Goal: Task Accomplishment & Management: Use online tool/utility

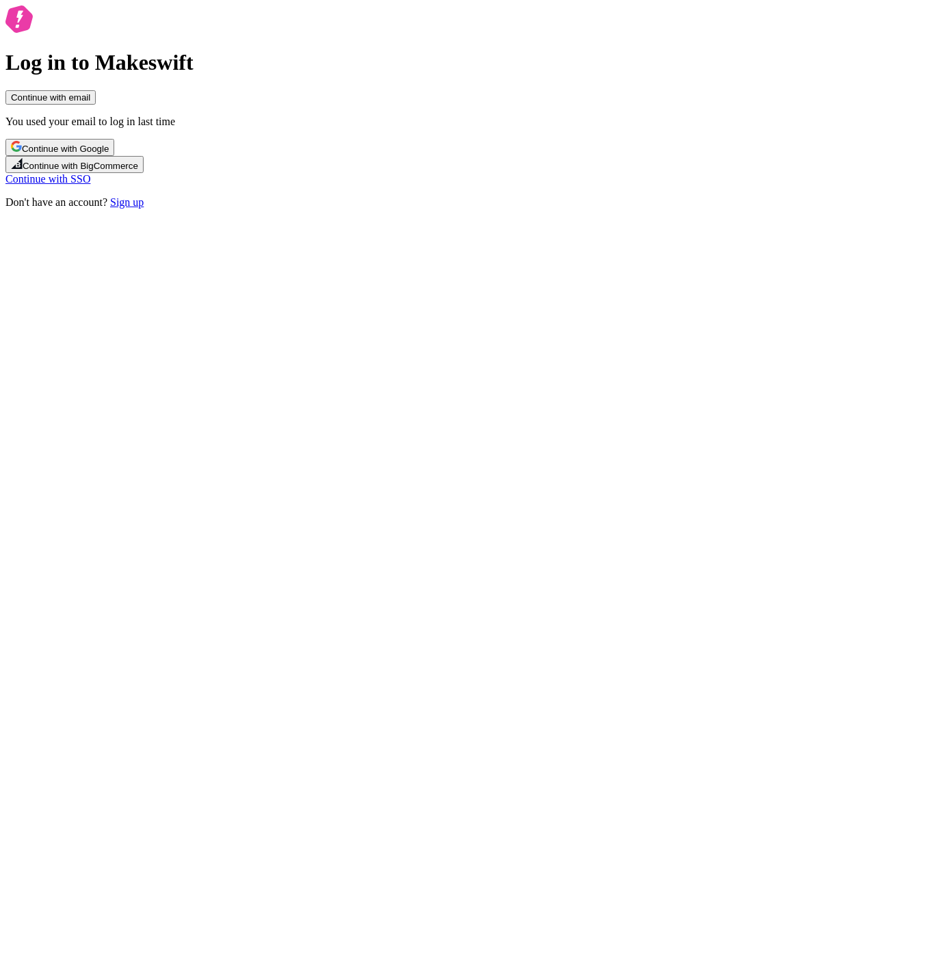
click at [109, 154] on span "Continue with Google" at bounding box center [65, 149] width 87 height 10
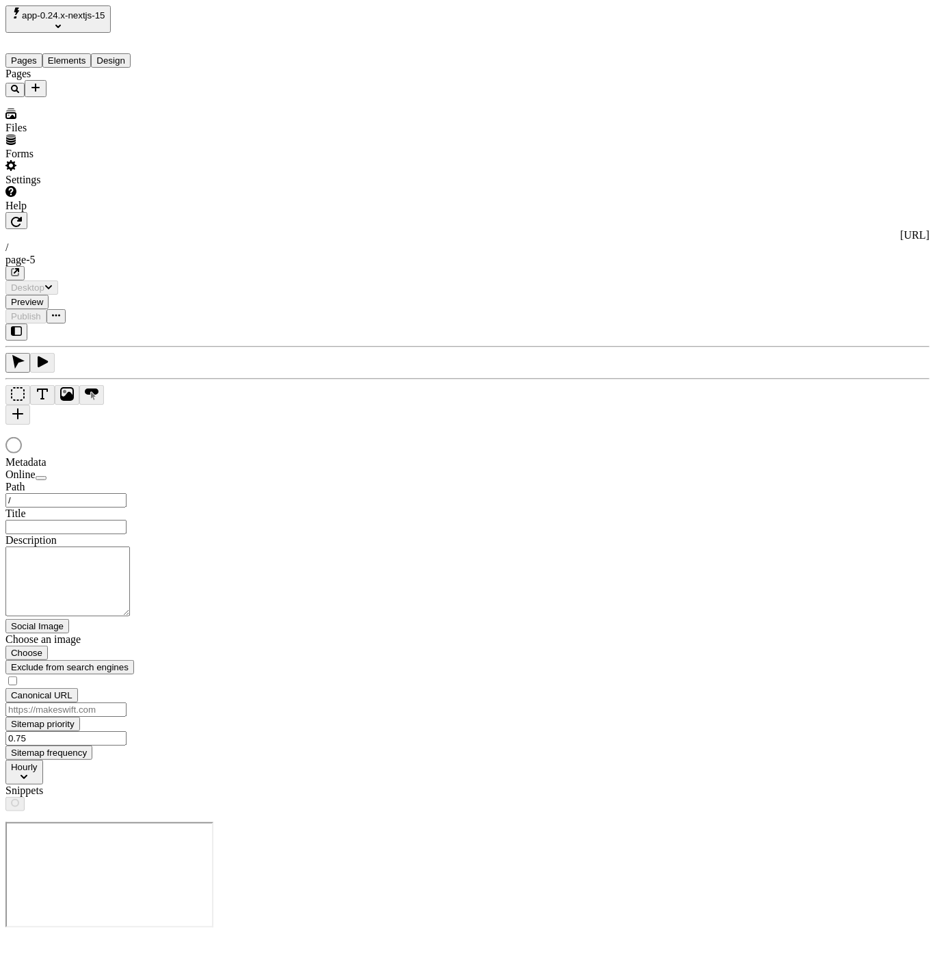
type input "/page-5"
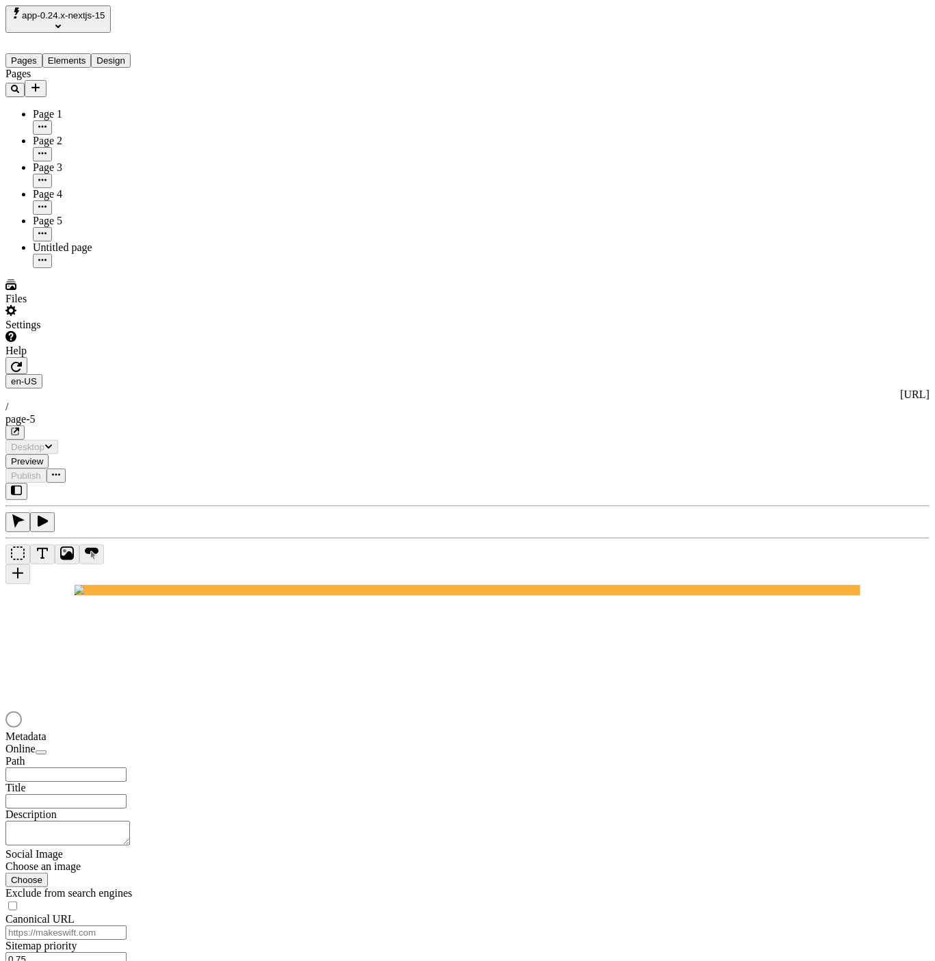
type input "/page-5"
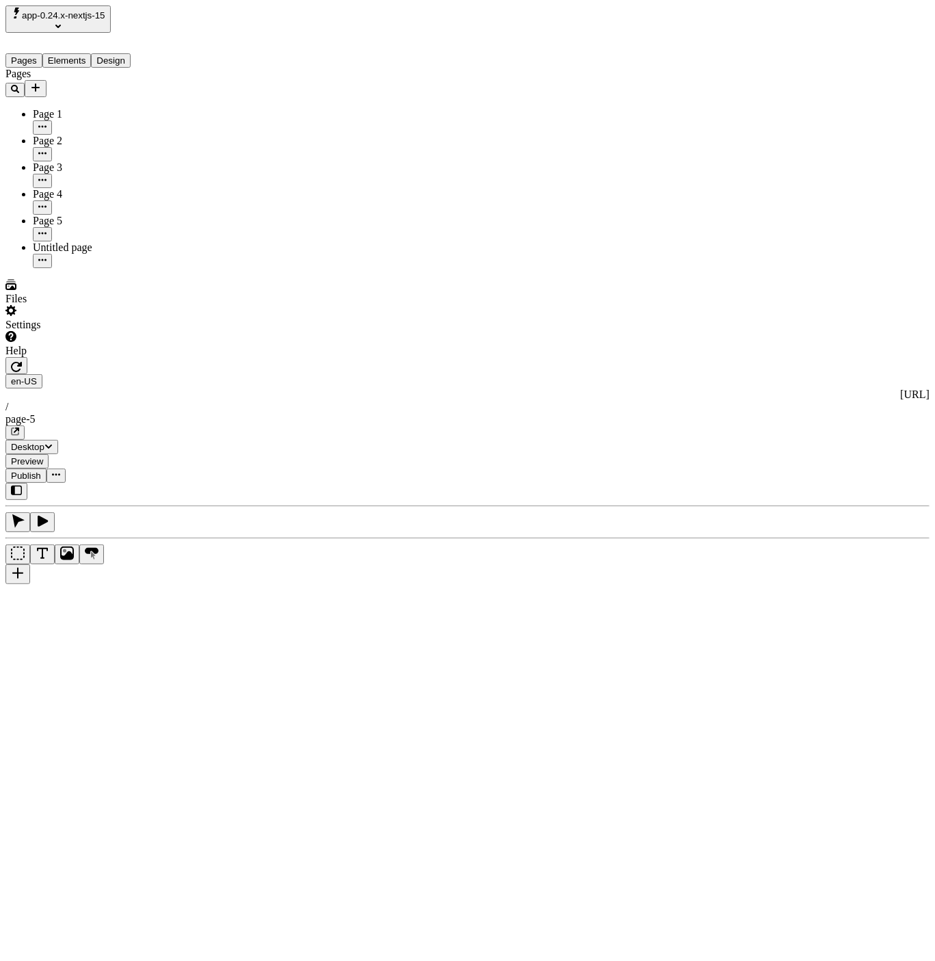
click at [96, 268] on div "Pages Page 1 Page 2 Page 3 Page 4 Page 5 Untitled page" at bounding box center [86, 168] width 163 height 200
click at [98, 268] on div "Pages Page 1 Page 2 Page 3 Page 4 Page 5 Untitled page" at bounding box center [86, 168] width 163 height 200
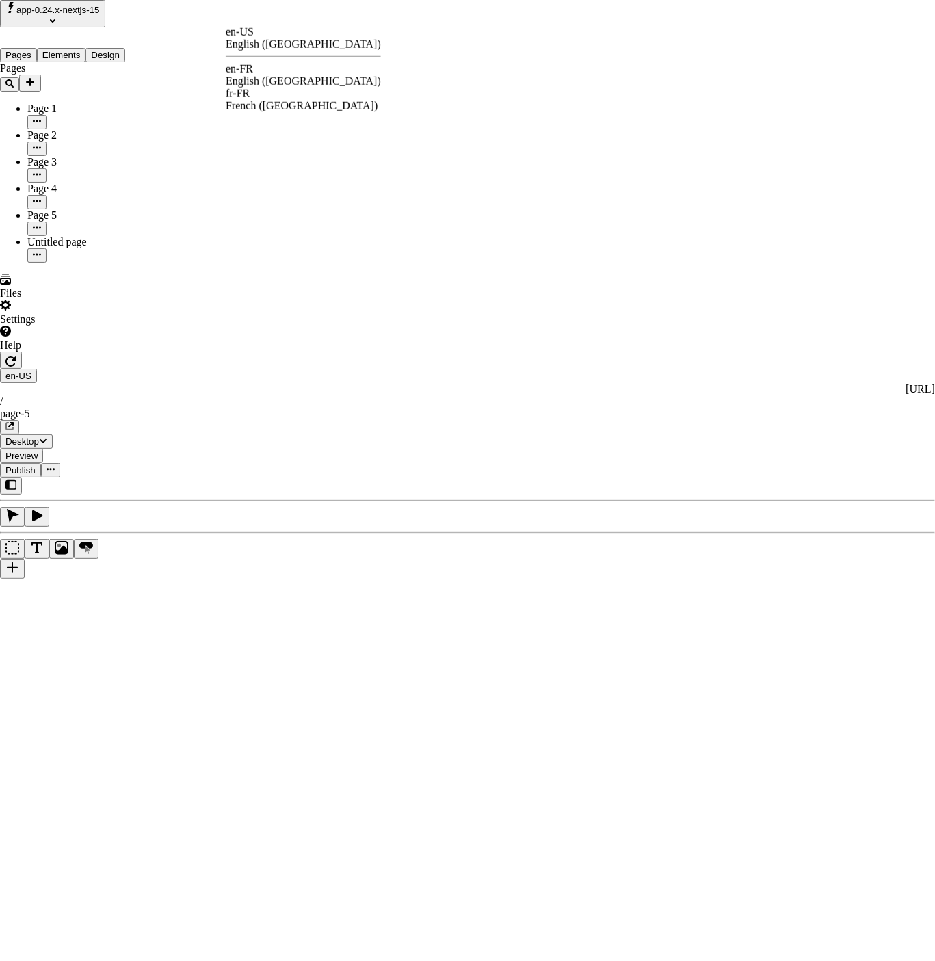
click at [289, 78] on div "English ([GEOGRAPHIC_DATA])" at bounding box center [303, 81] width 155 height 12
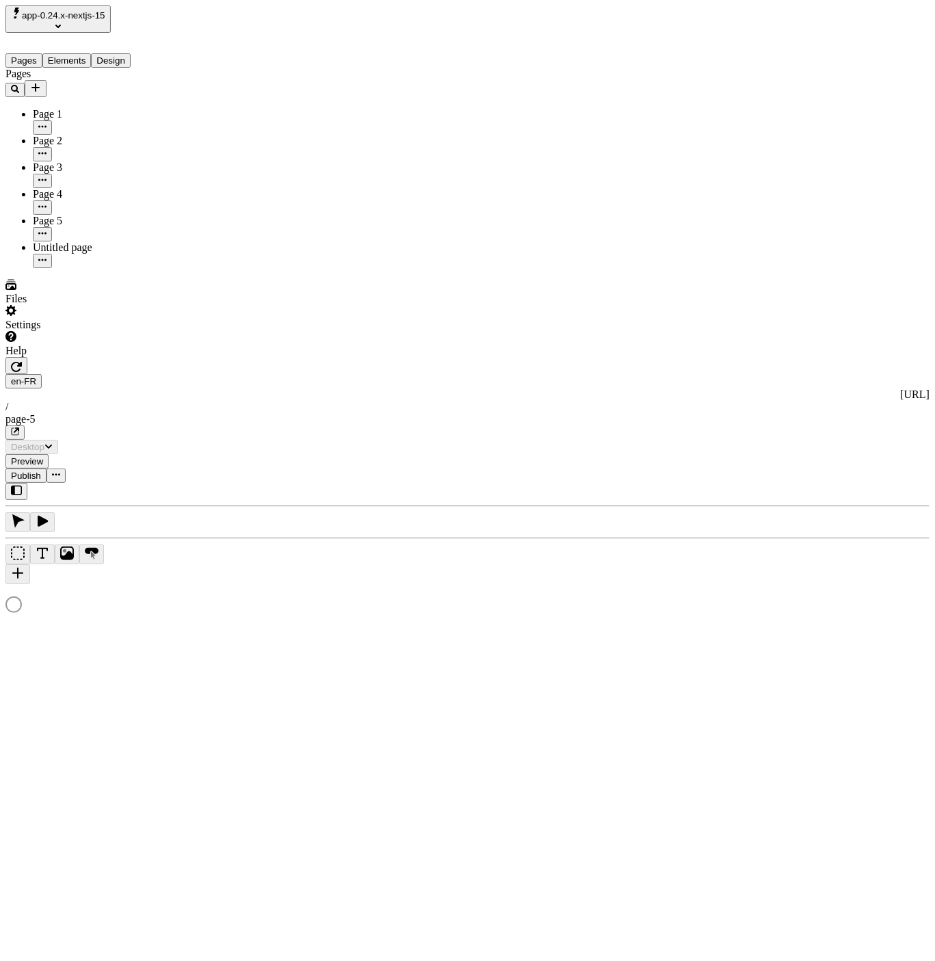
click at [231, 19] on html "app-0.24.x-nextjs-15 Pages Elements Design Pages Page 1 Page 2 Page 3 Page 4 Pa…" at bounding box center [467, 861] width 935 height 1723
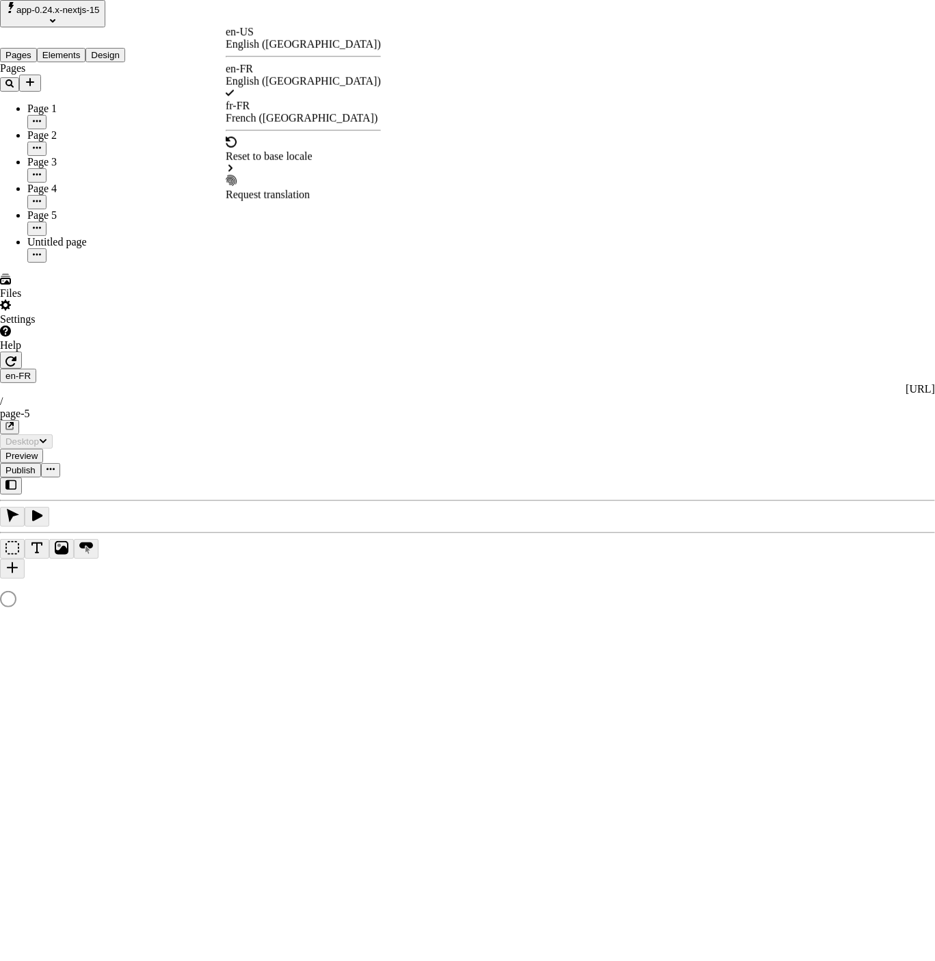
click at [291, 189] on div "Request translation" at bounding box center [303, 195] width 155 height 12
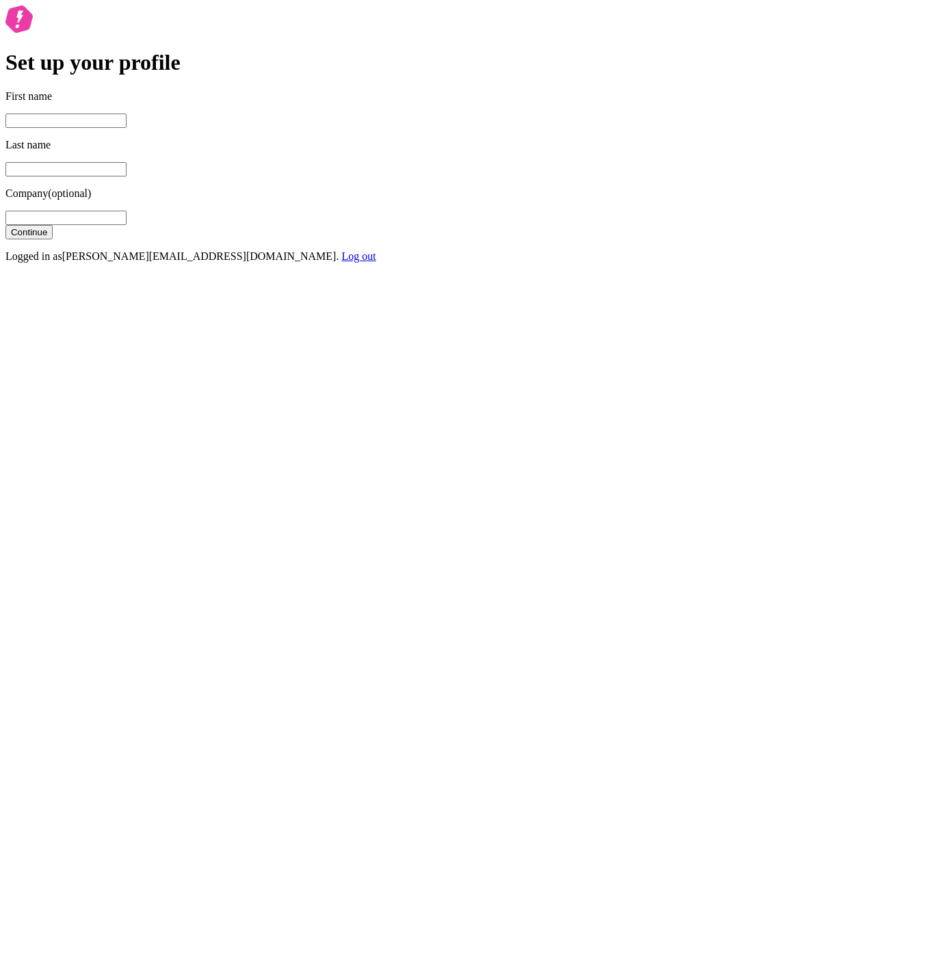
click at [127, 128] on input "First name" at bounding box center [65, 121] width 121 height 14
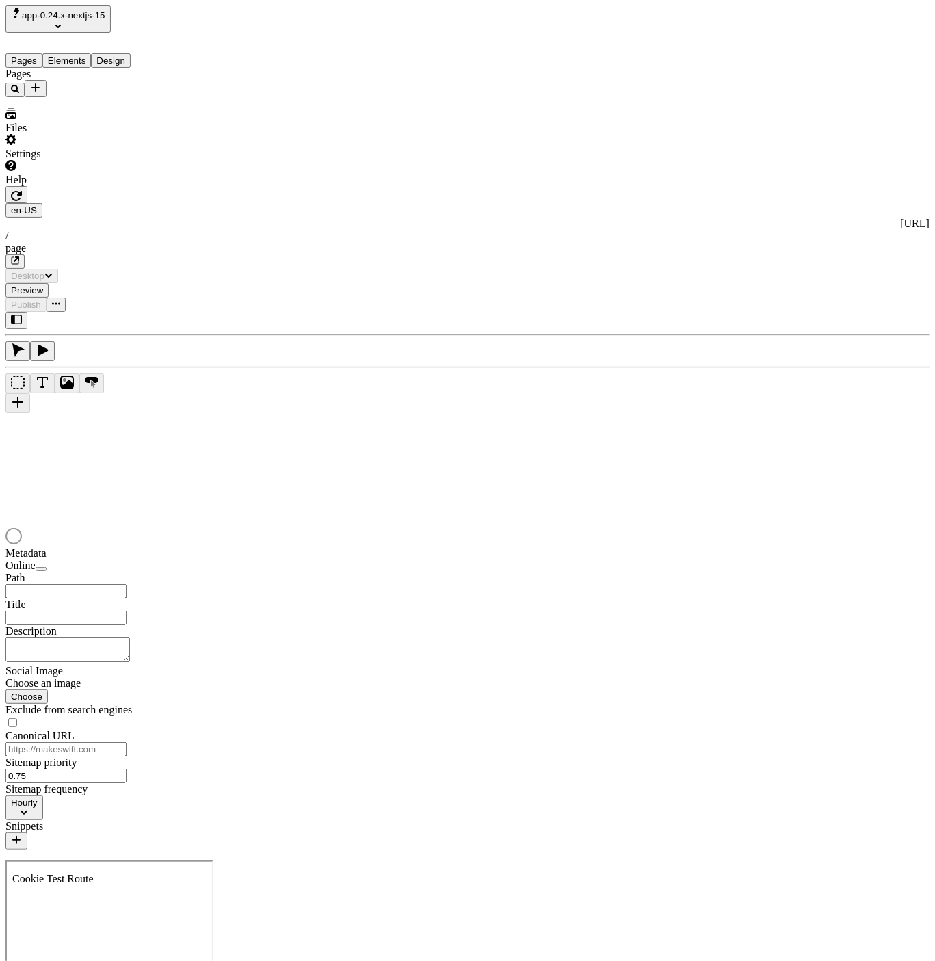
type input "/page"
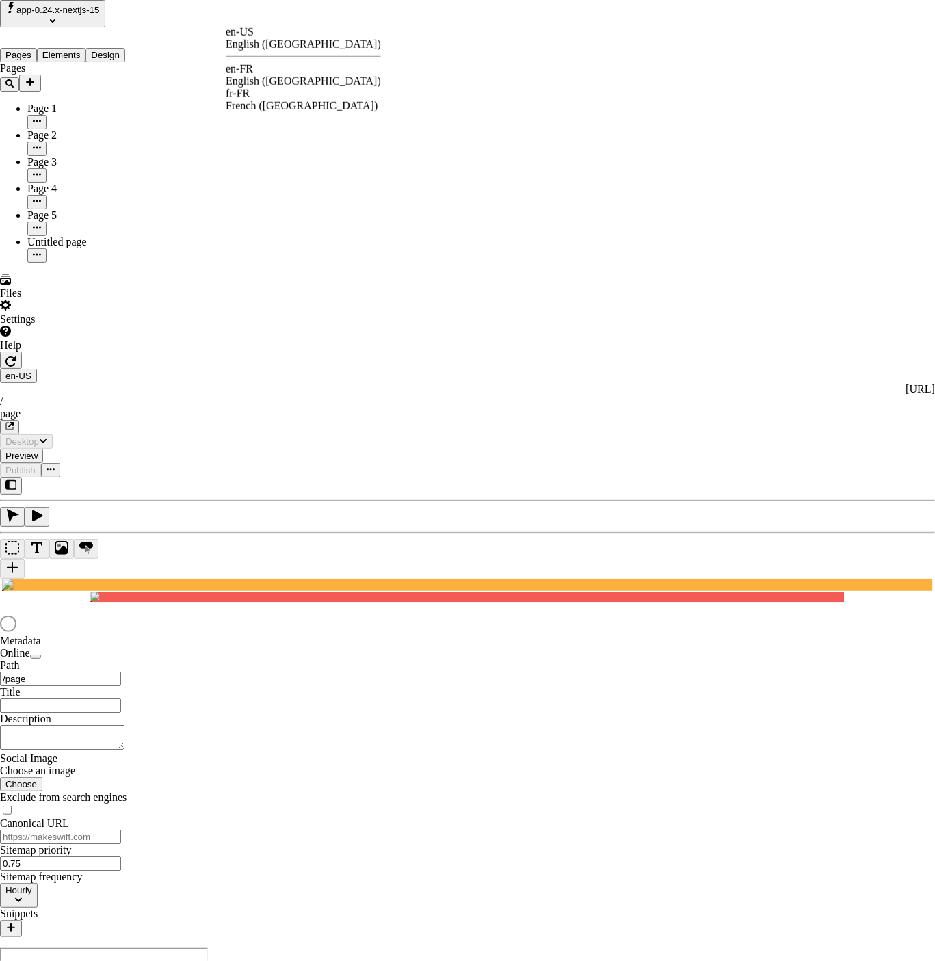
click at [248, 18] on html "app-0.24.x-nextjs-15 Pages Elements Design Pages Page 1 Page 2 Page 3 Page 4 Pa…" at bounding box center [467, 530] width 935 height 1061
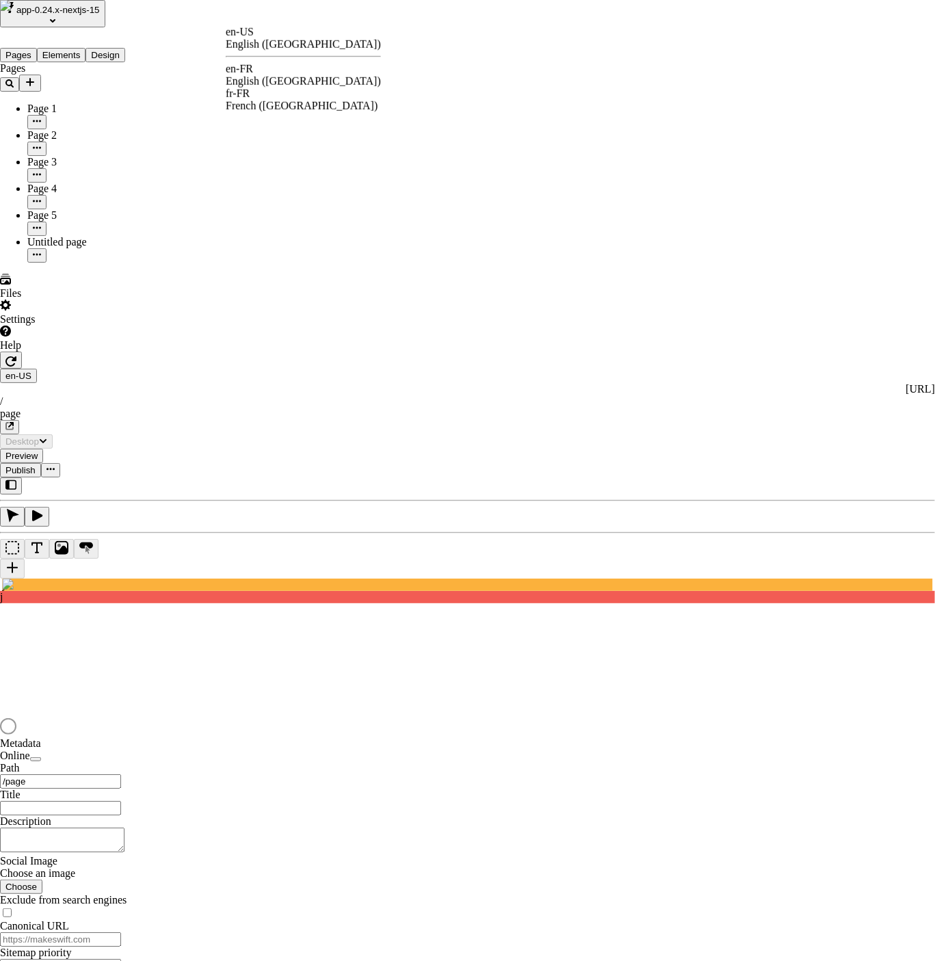
click at [334, 75] on div "English ([GEOGRAPHIC_DATA])" at bounding box center [303, 81] width 155 height 12
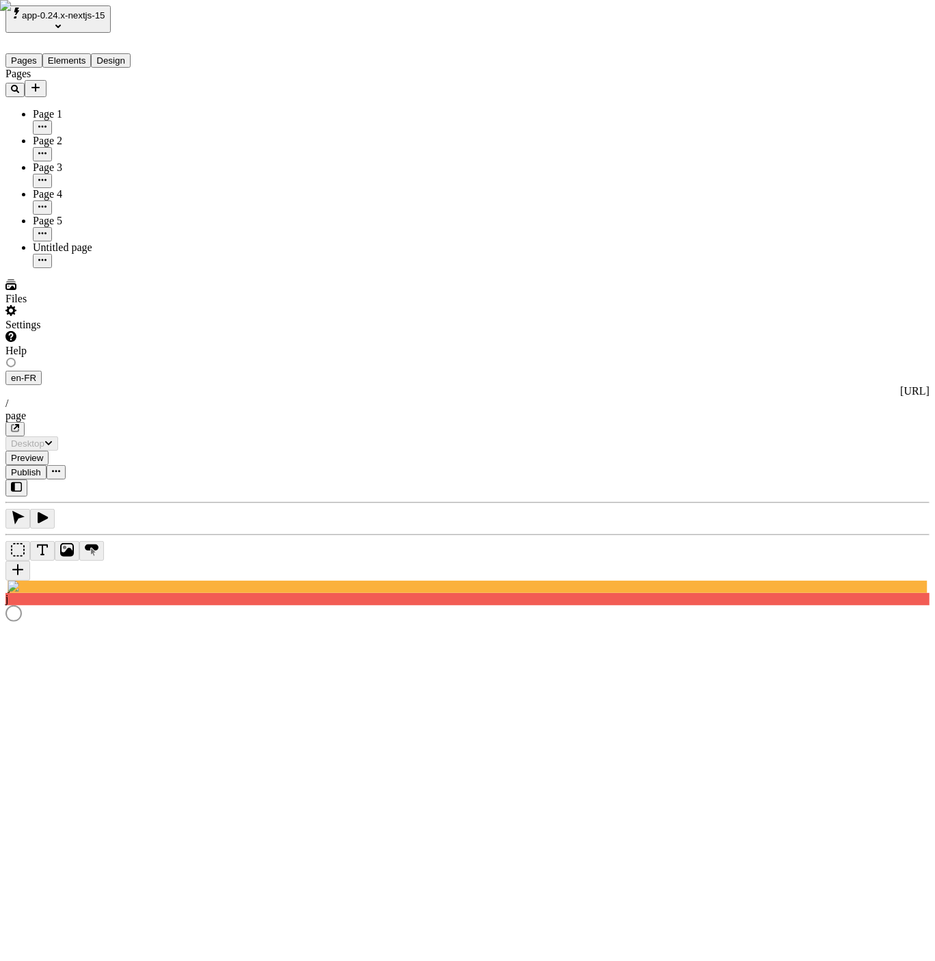
type input "/page"
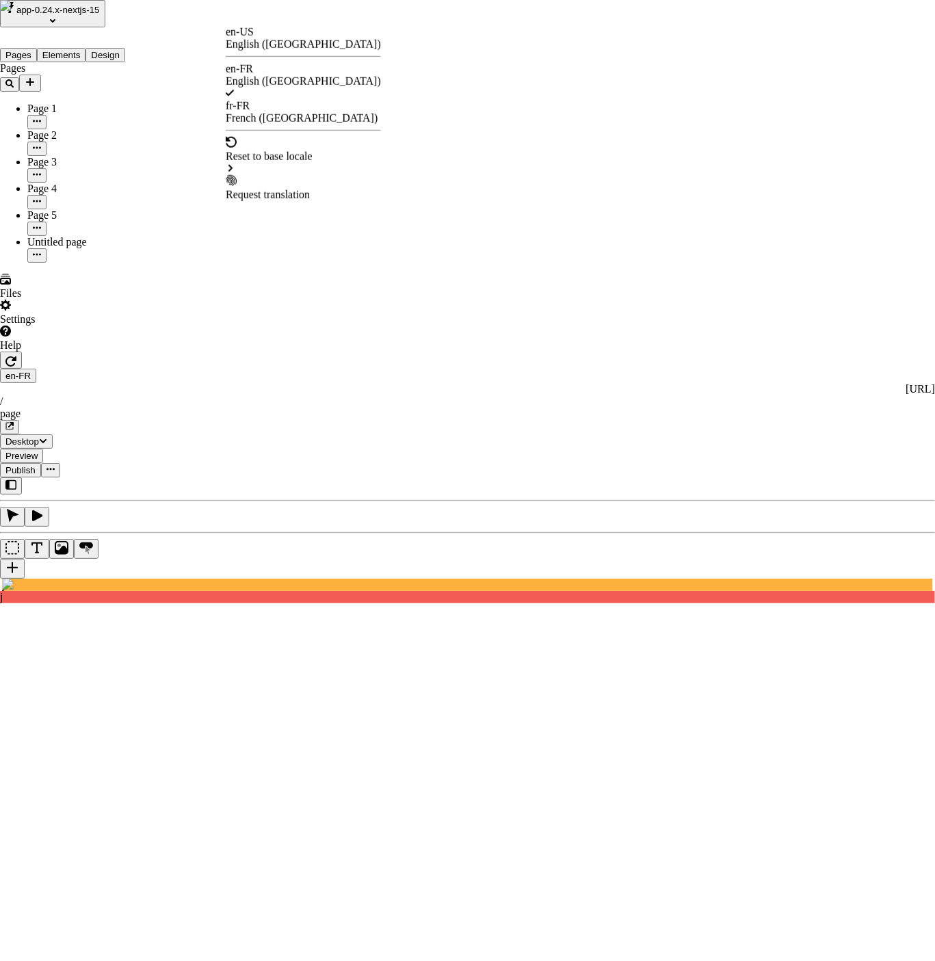
click at [305, 189] on div "Request translation" at bounding box center [303, 195] width 155 height 12
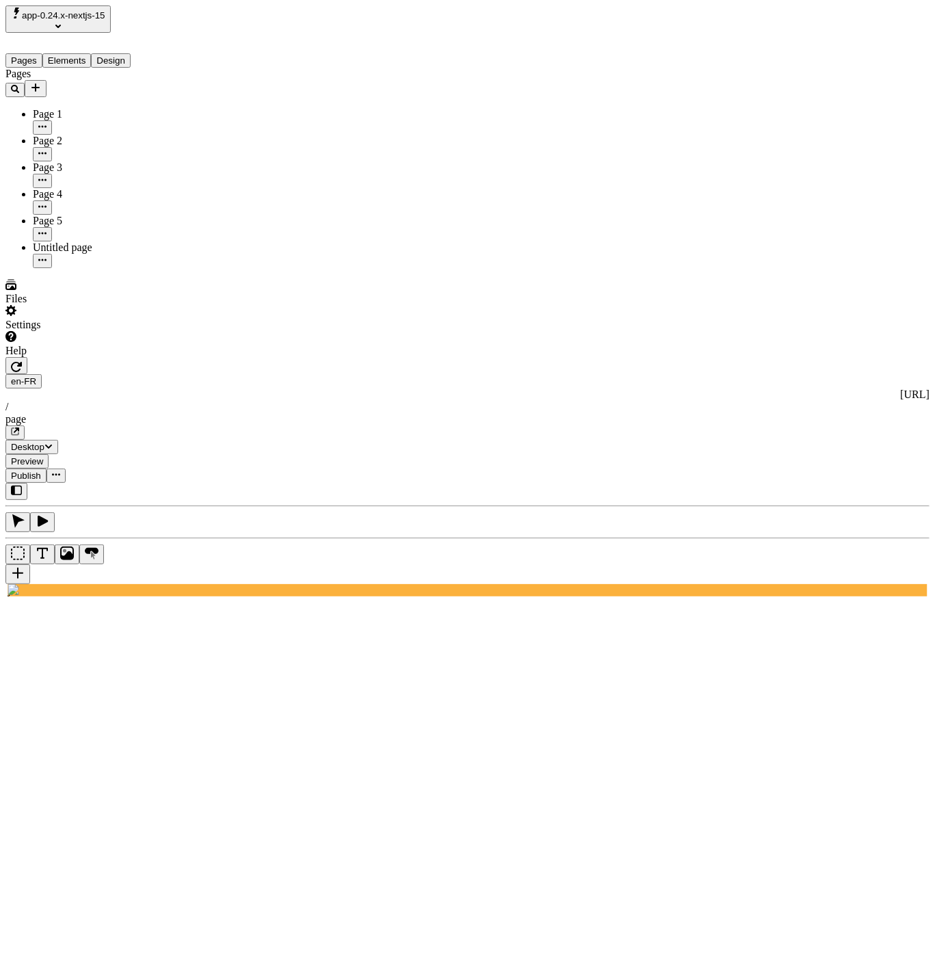
type textarea "Objectively productize high standards in portals, then phosfluorescently maximi…"
type input "18"
type input "1.5"
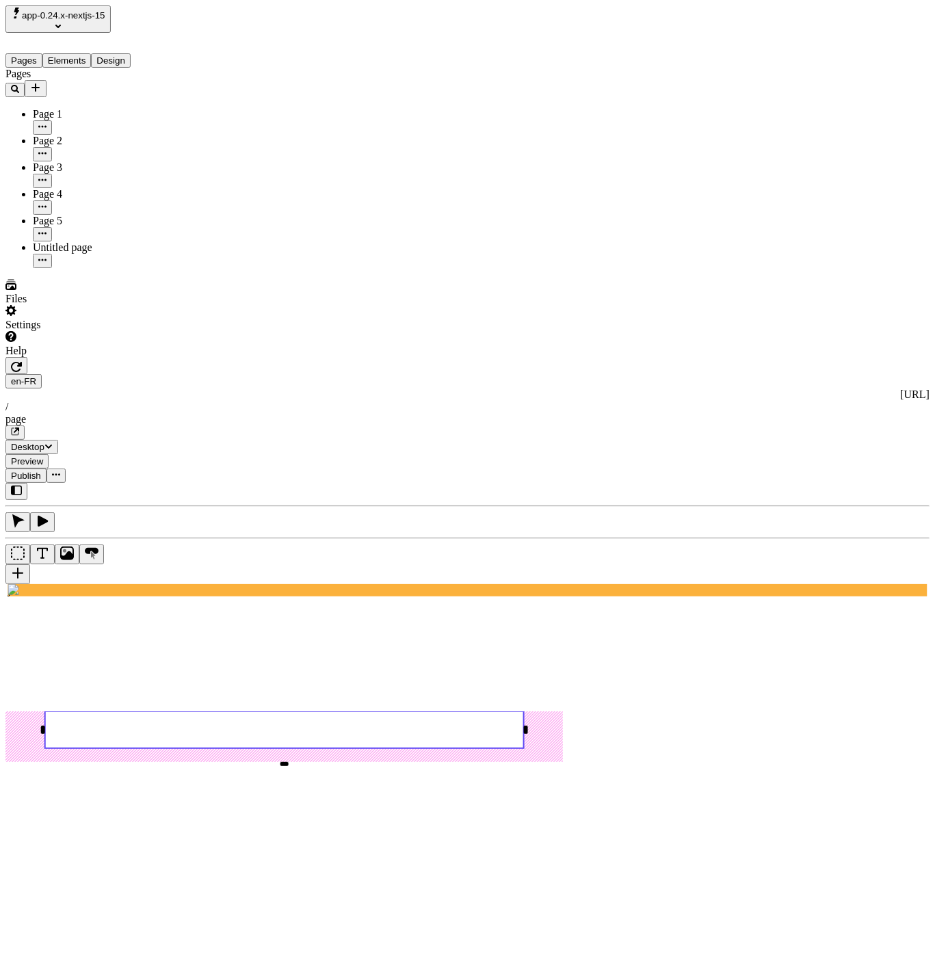
click at [101, 14] on span "app-0.24.x-nextjs-15" at bounding box center [63, 15] width 83 height 10
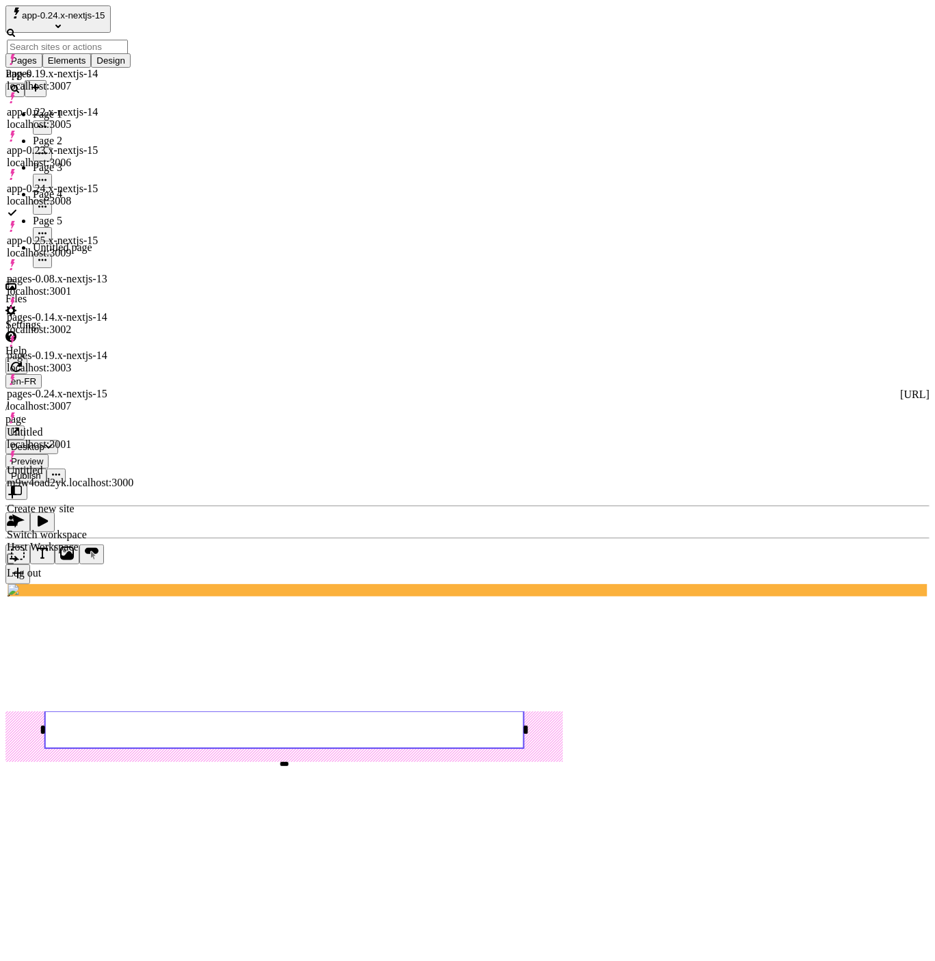
click at [133, 235] on div "app-0.25.x-nextjs-15 localhost:3009" at bounding box center [70, 247] width 127 height 25
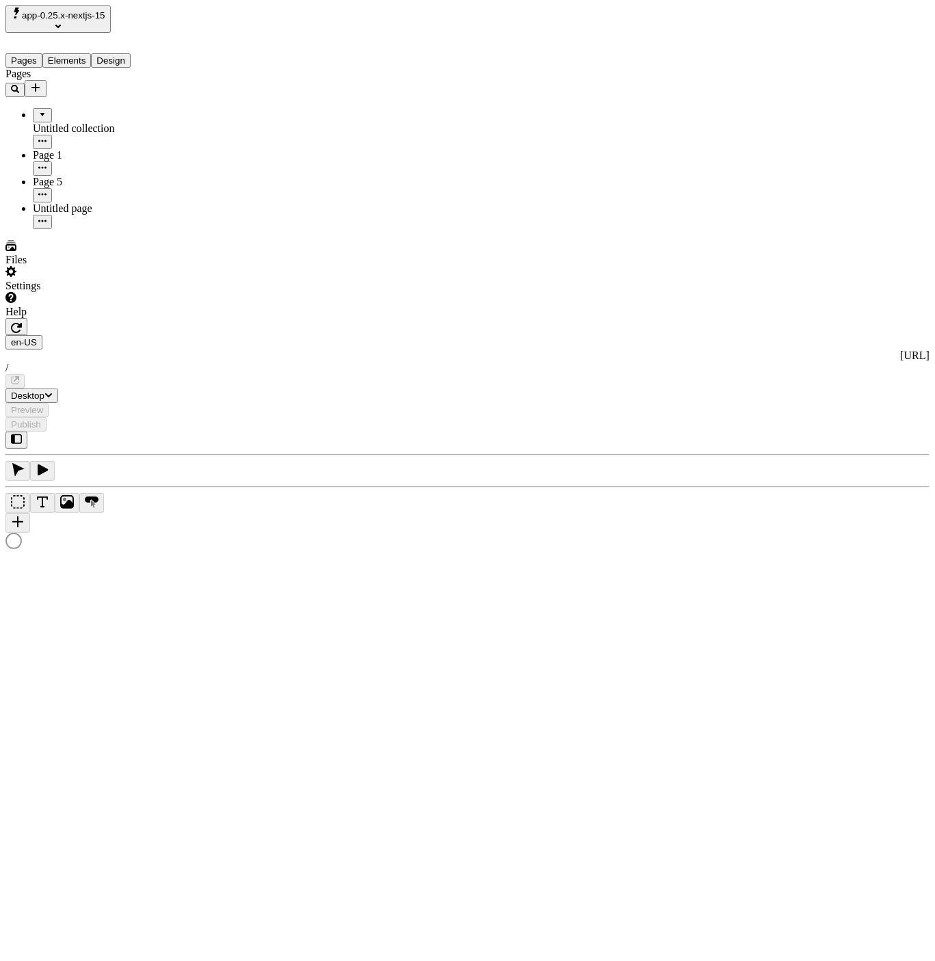
type input "/page-6"
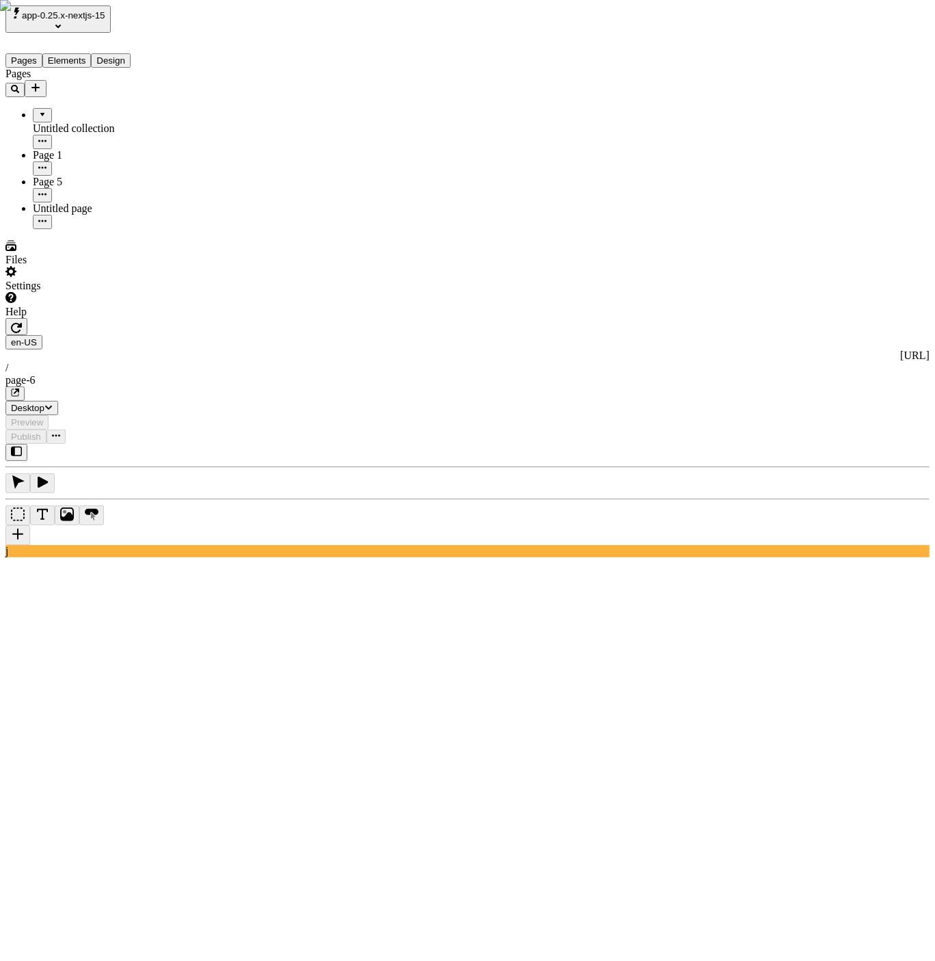
click at [22, 323] on icon "button" at bounding box center [16, 328] width 11 height 10
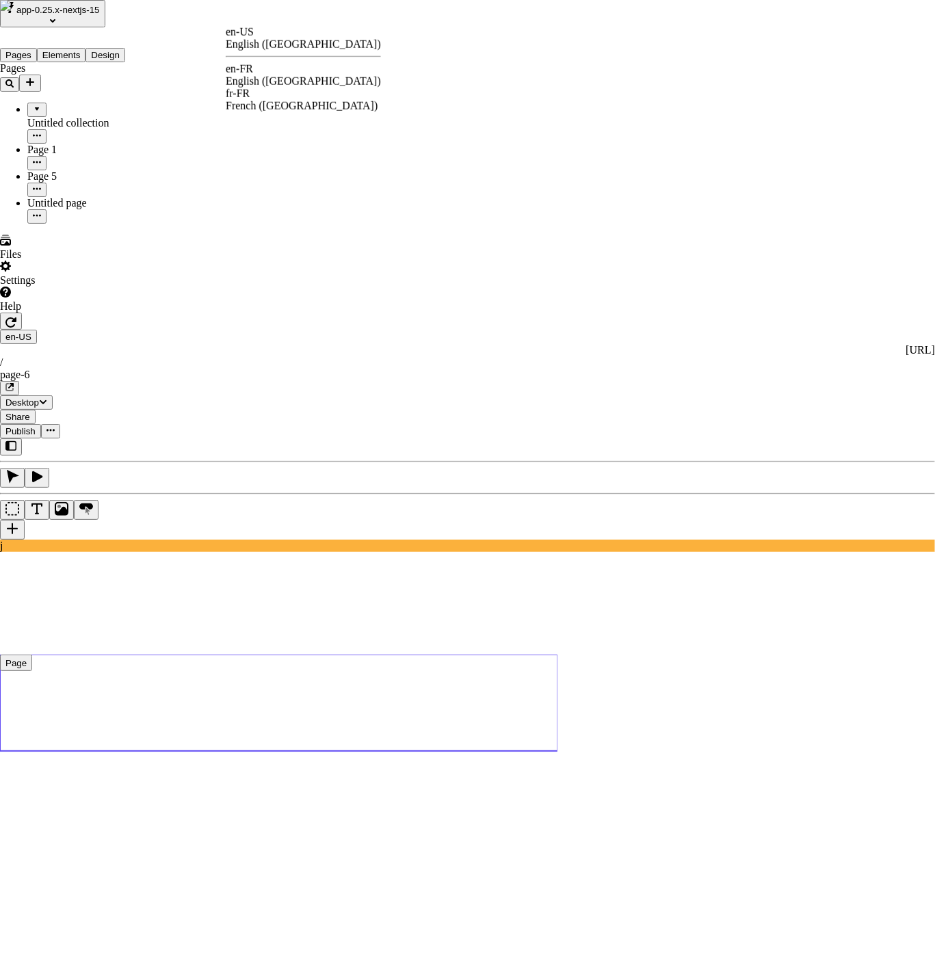
click at [297, 75] on div "English (France)" at bounding box center [303, 81] width 155 height 12
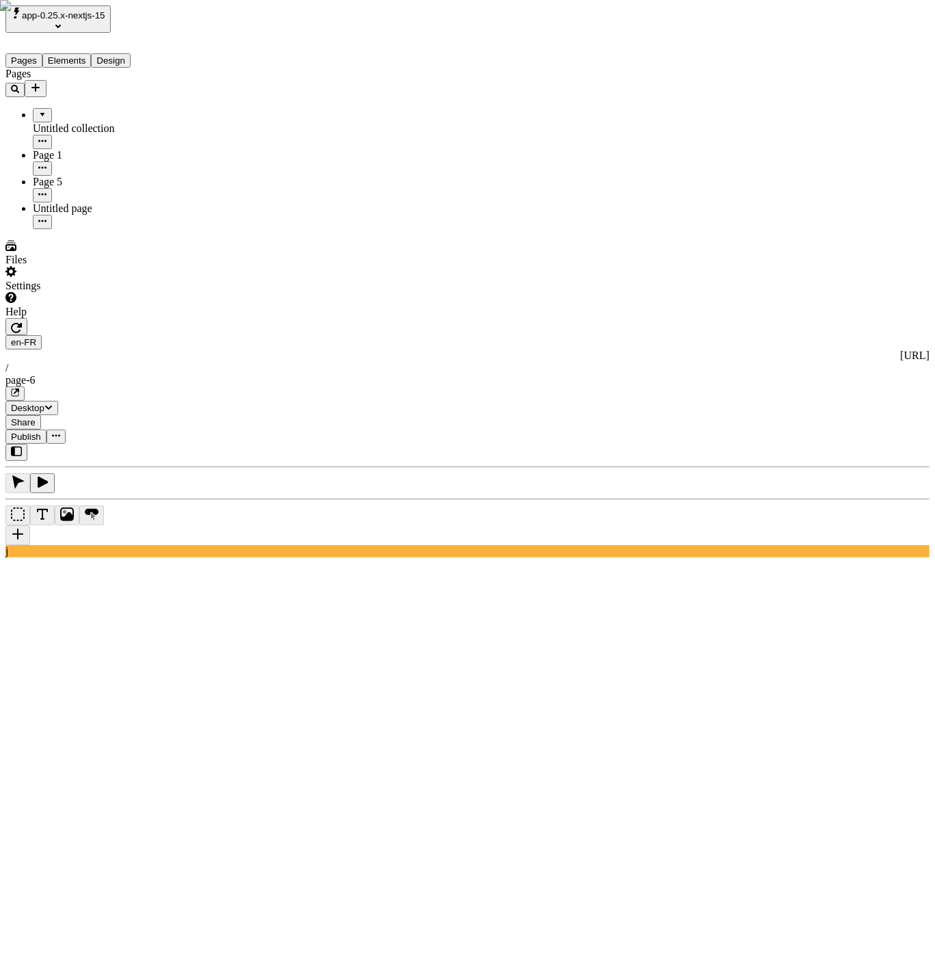
click at [241, 20] on html "app-0.25.x-nextjs-15 Pages Elements Design Pages Untitled collection Page 1 Pag…" at bounding box center [467, 877] width 935 height 1755
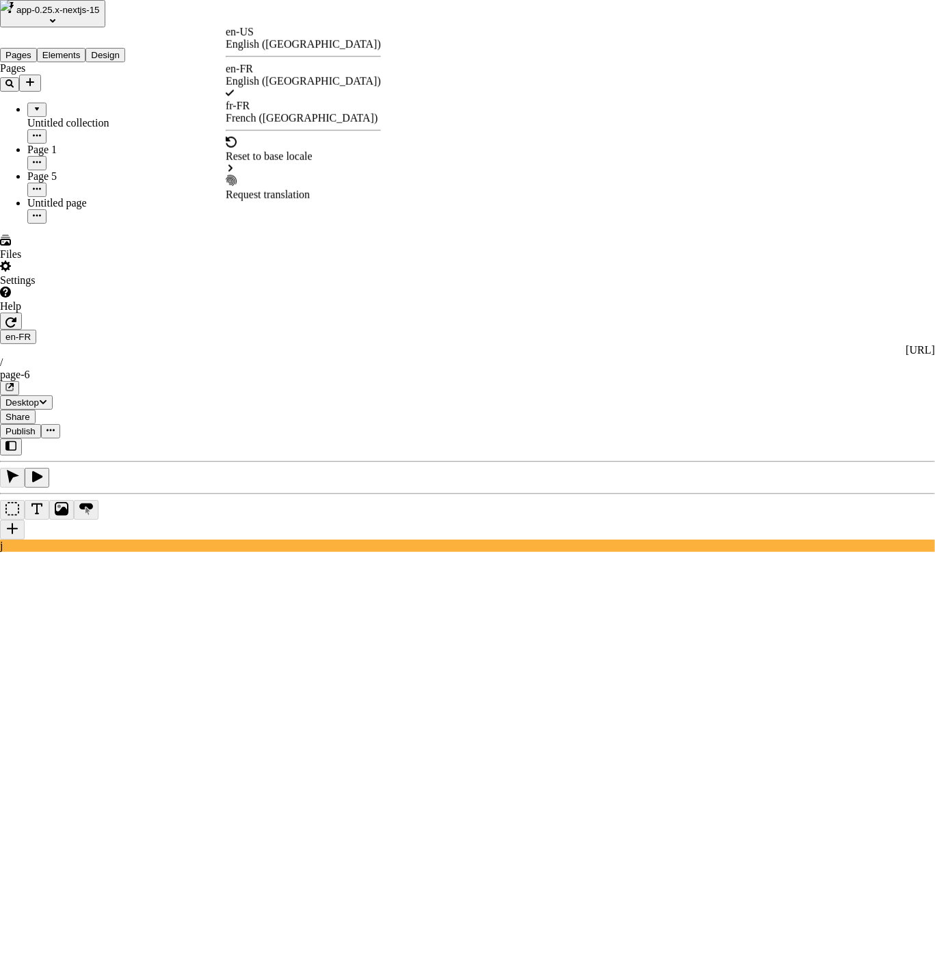
click at [300, 112] on div "French (France)" at bounding box center [303, 118] width 155 height 12
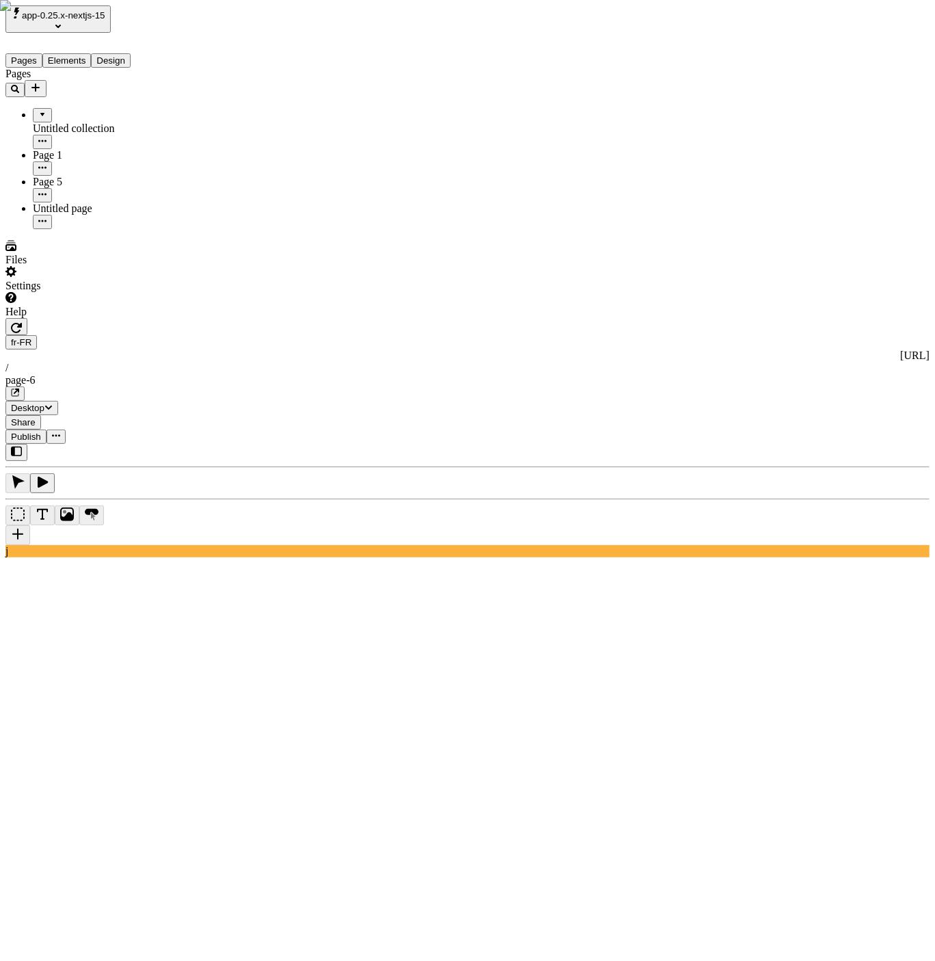
click at [230, 18] on html "app-0.25.x-nextjs-15 Pages Elements Design Pages Untitled collection Page 1 Pag…" at bounding box center [467, 877] width 935 height 1755
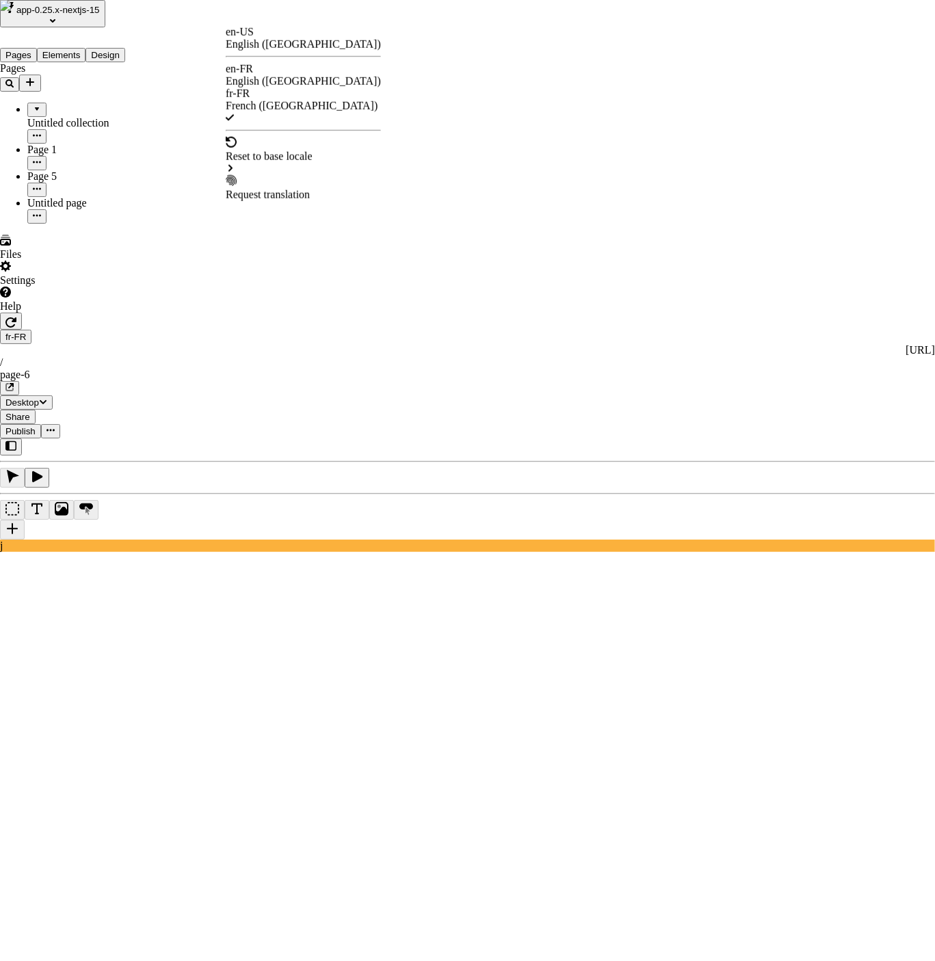
click at [278, 189] on div "Request translation" at bounding box center [303, 195] width 155 height 12
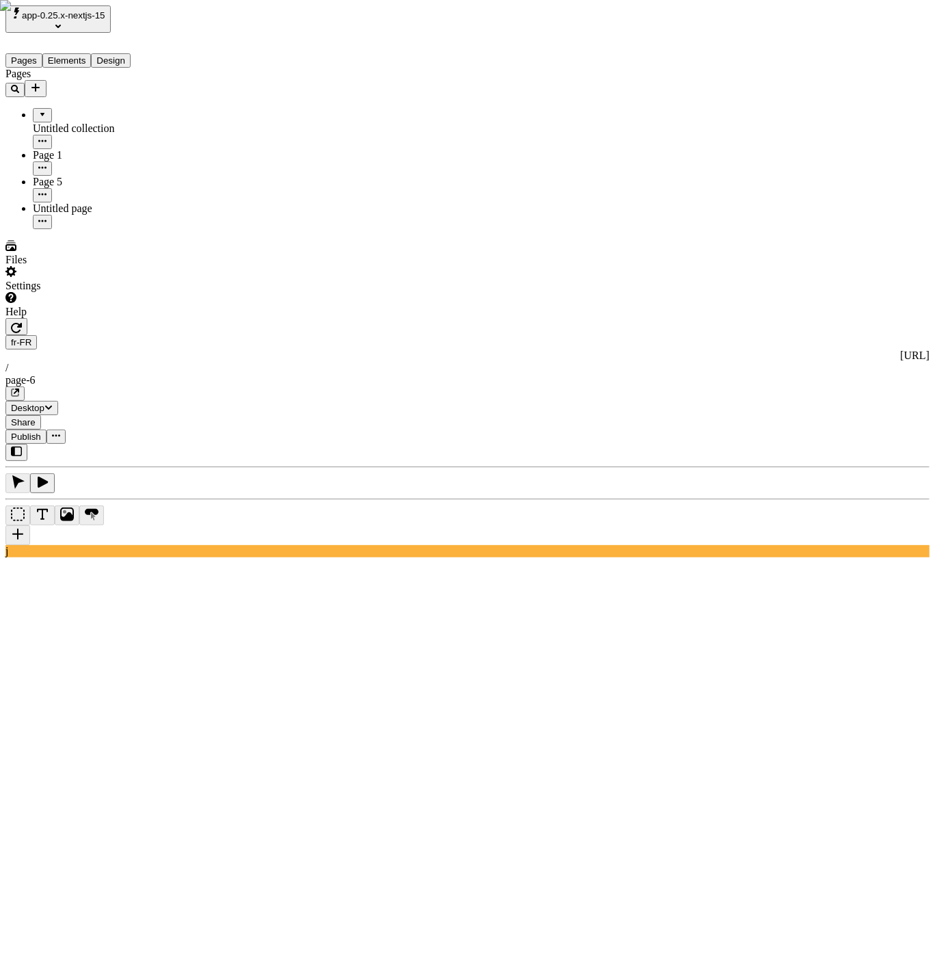
drag, startPoint x: 636, startPoint y: 932, endPoint x: 834, endPoint y: 933, distance: 197.6
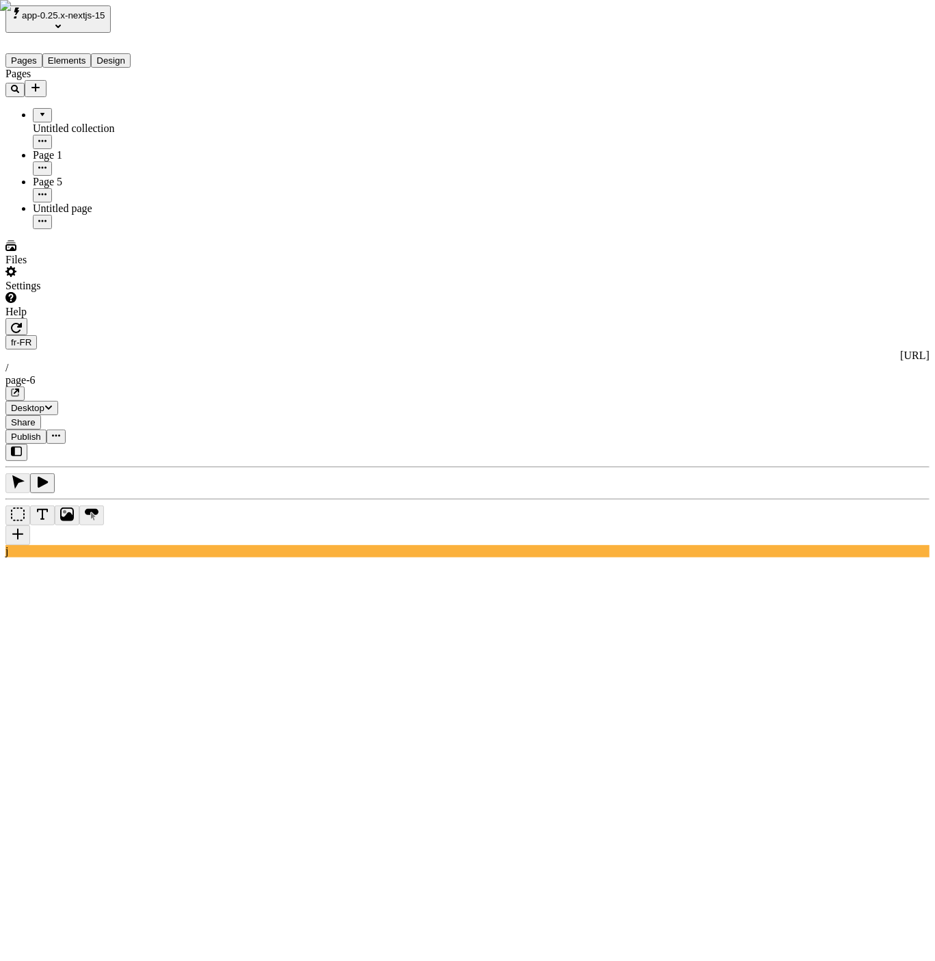
click at [235, 21] on html "app-0.25.x-nextjs-15 Pages Elements Design Pages Untitled collection Page 1 Pag…" at bounding box center [467, 877] width 935 height 1755
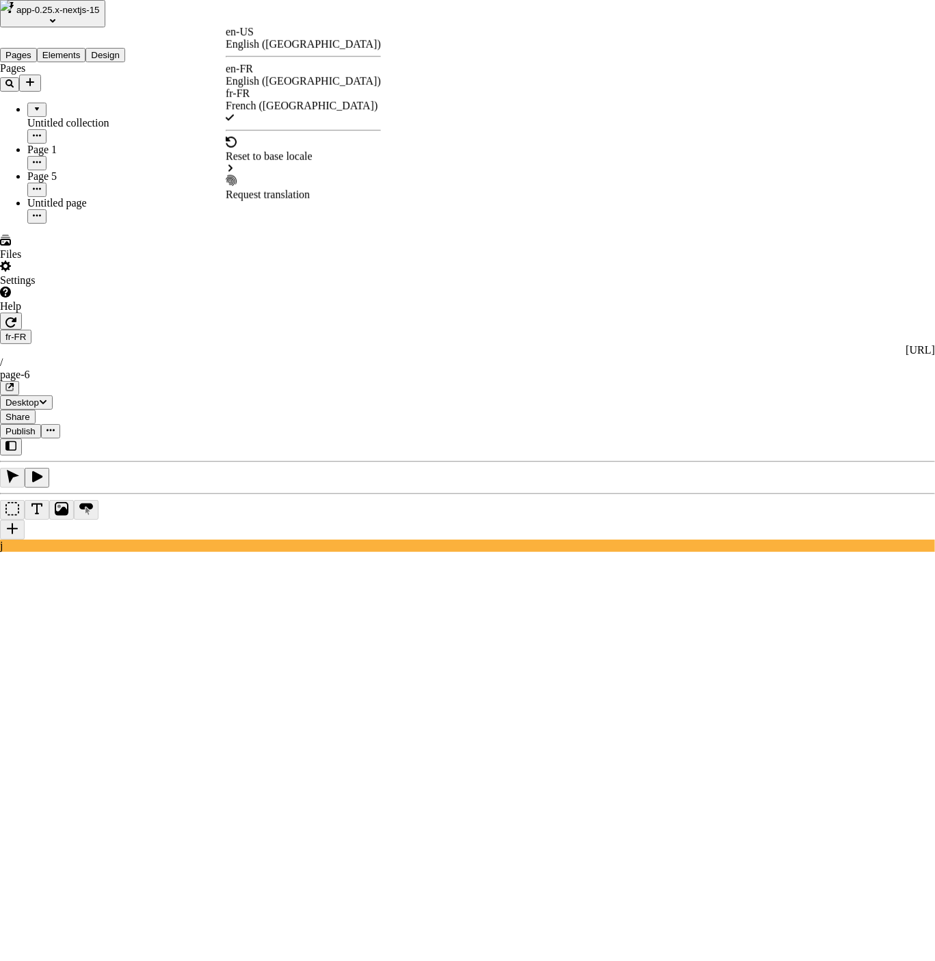
click at [341, 189] on div "Request translation" at bounding box center [303, 195] width 155 height 12
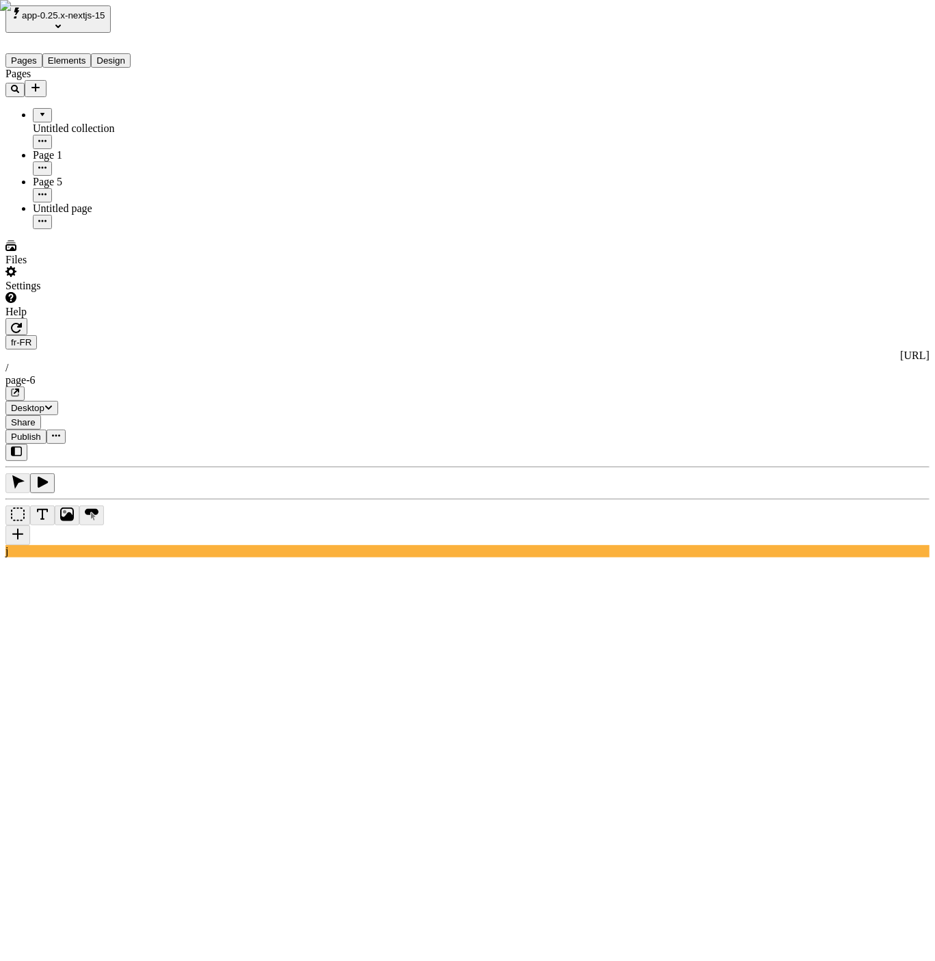
click at [233, 21] on html "app-0.25.x-nextjs-15 Pages Elements Design Pages Untitled collection Page 1 Pag…" at bounding box center [467, 896] width 935 height 1792
click at [232, 18] on html "app-0.25.x-nextjs-15 Pages Elements Design Pages Untitled collection Page 1 Pag…" at bounding box center [467, 877] width 935 height 1755
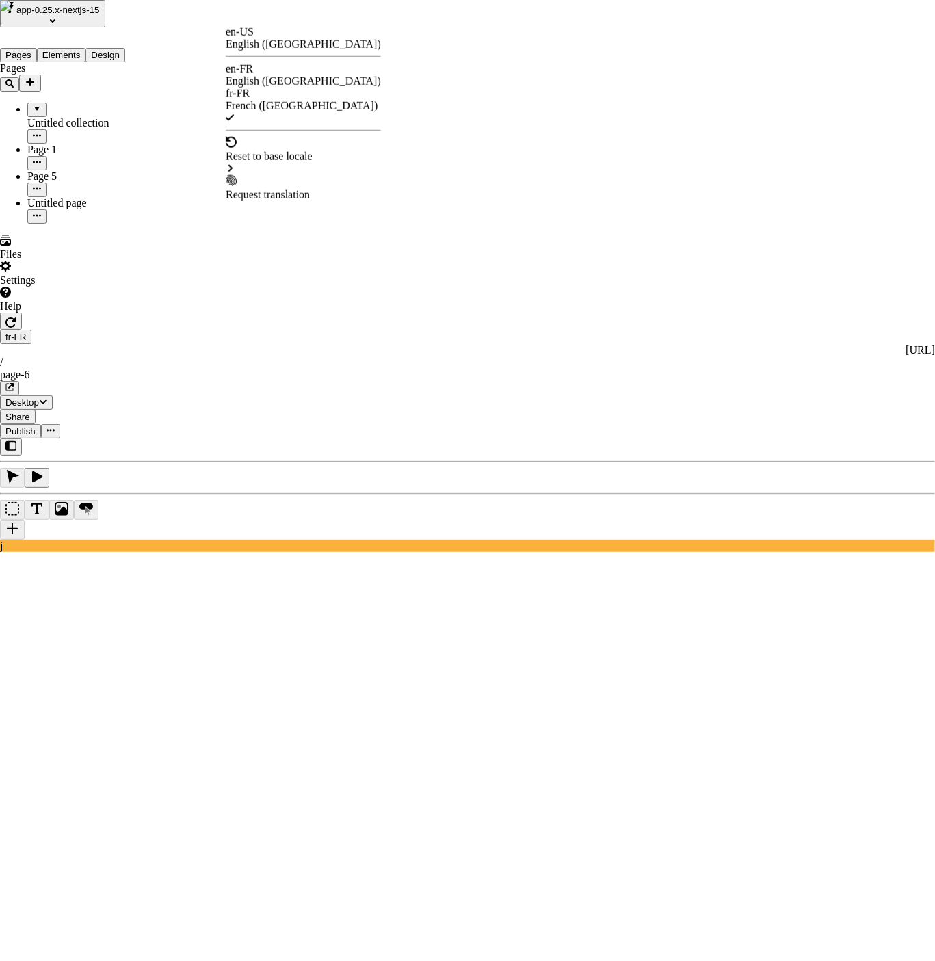
click at [120, 408] on html "app-0.25.x-nextjs-15 Pages Elements Design Pages Untitled collection Page 1 Pag…" at bounding box center [467, 874] width 935 height 1749
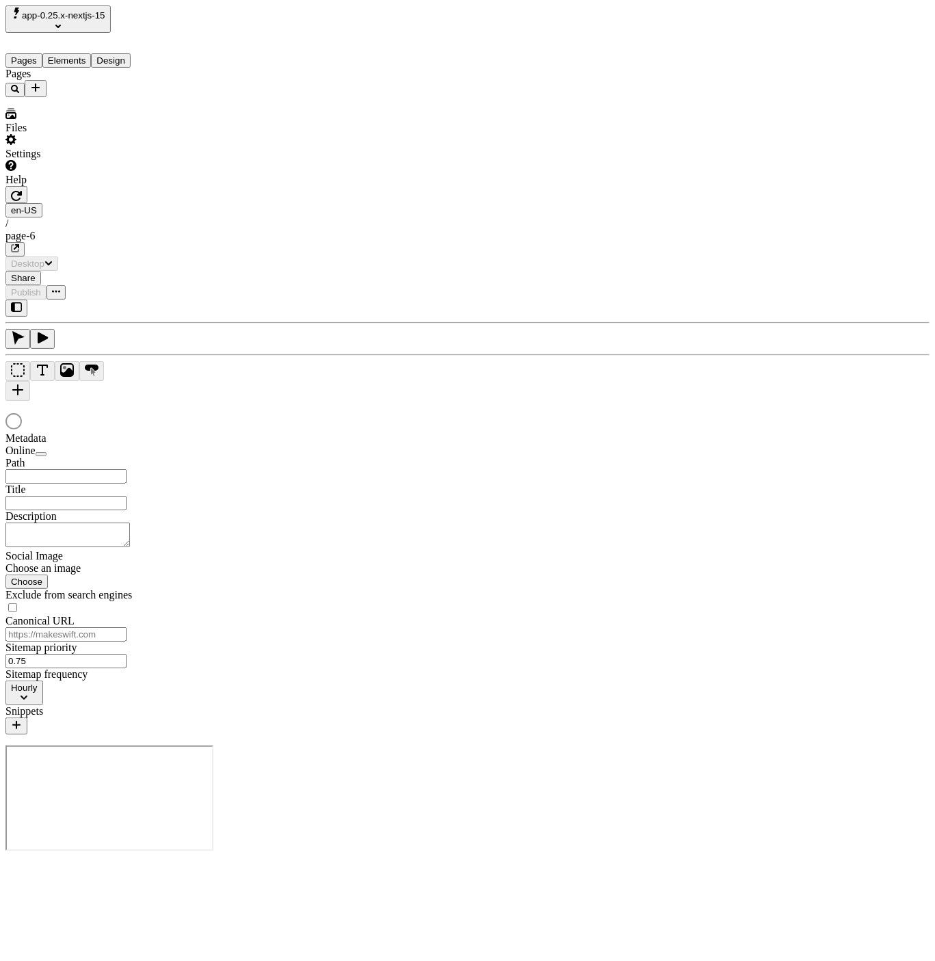
type input "/page-6"
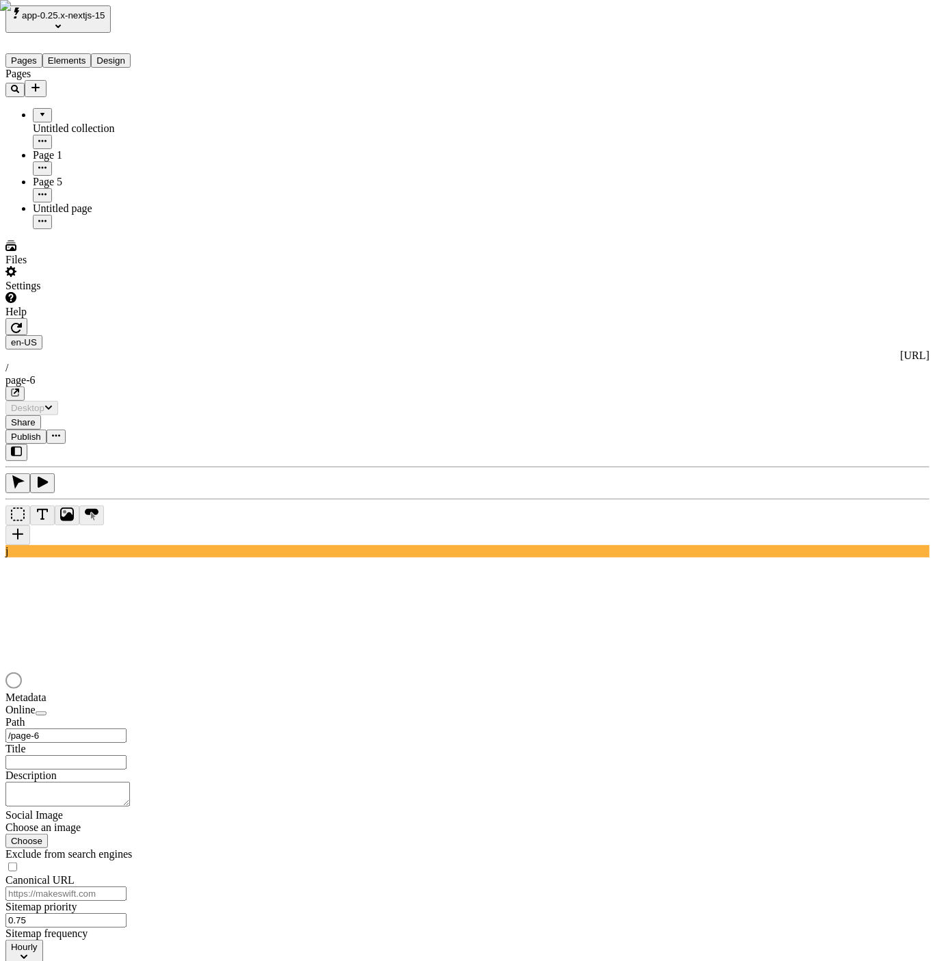
click at [242, 18] on html "app-0.25.x-nextjs-15 Pages Elements Design Pages Untitled collection Page 1 Pag…" at bounding box center [467, 559] width 935 height 1118
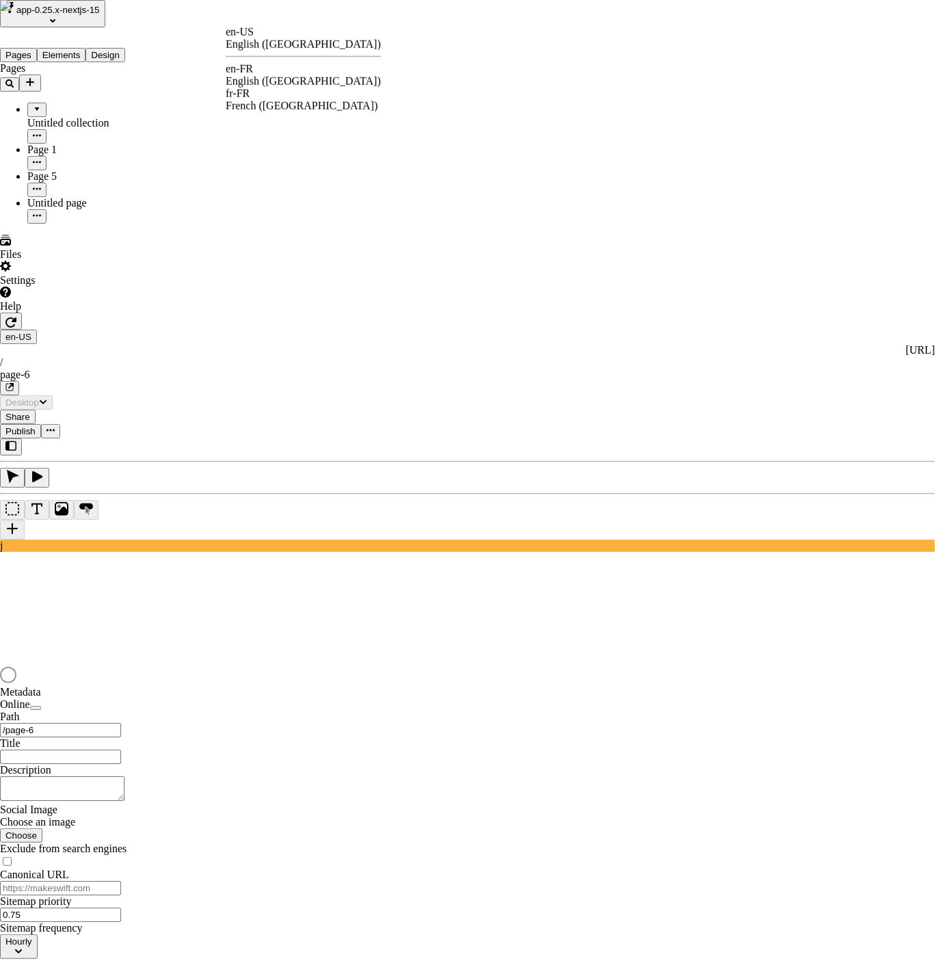
click at [300, 75] on div "English ([GEOGRAPHIC_DATA])" at bounding box center [303, 81] width 155 height 12
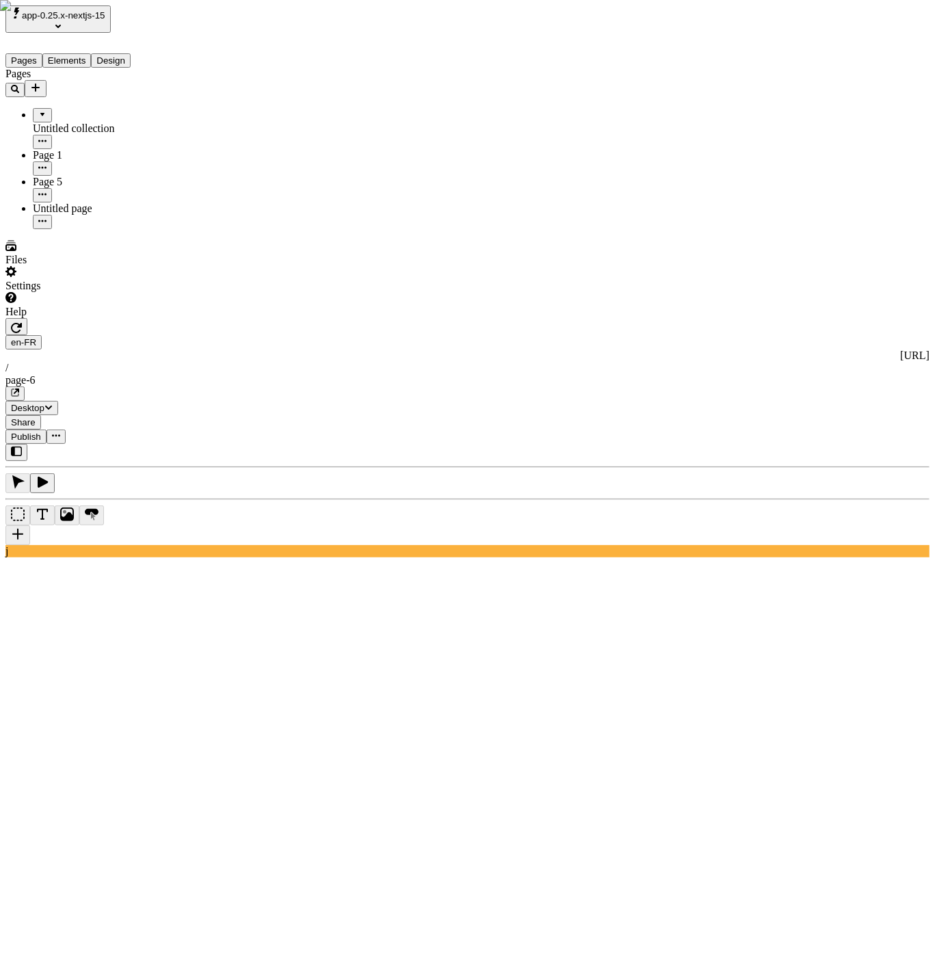
click at [245, 21] on html "app-0.25.x-nextjs-15 Pages Elements Design Pages Untitled collection Page 1 Pag…" at bounding box center [467, 896] width 935 height 1792
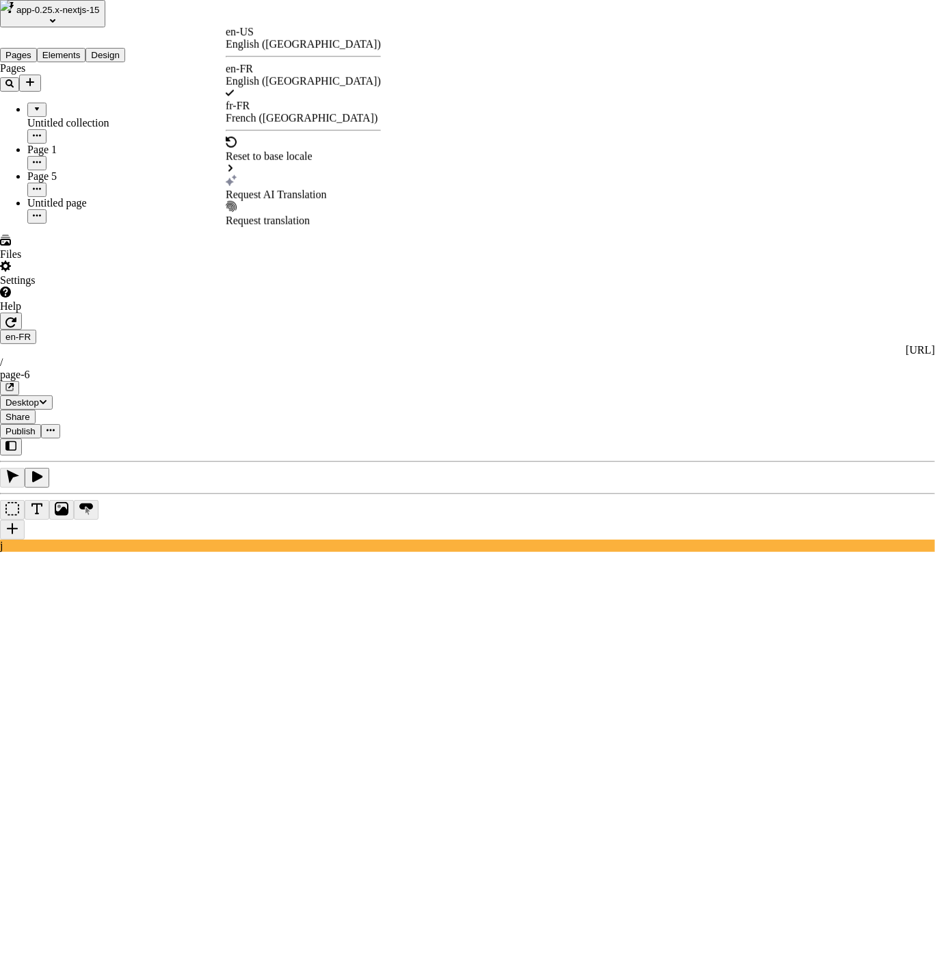
click at [305, 189] on div "Request AI Translation" at bounding box center [303, 195] width 155 height 12
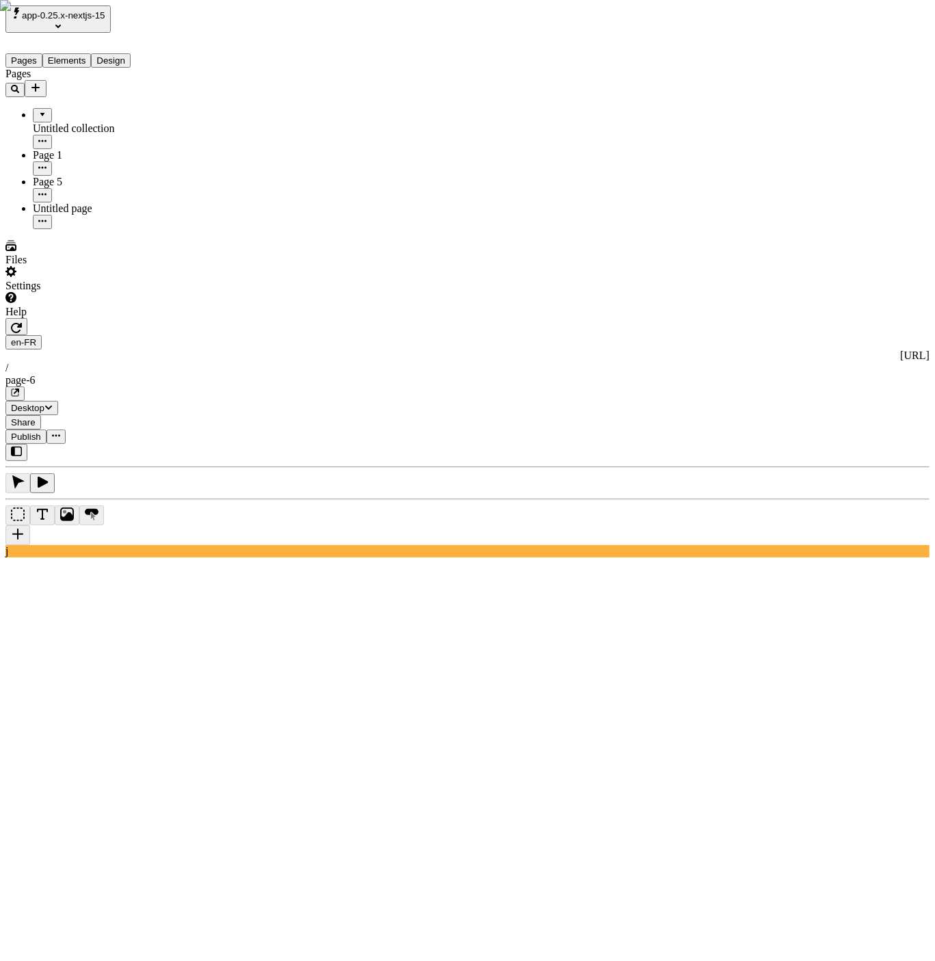
click at [406, 672] on use at bounding box center [283, 720] width 557 height 96
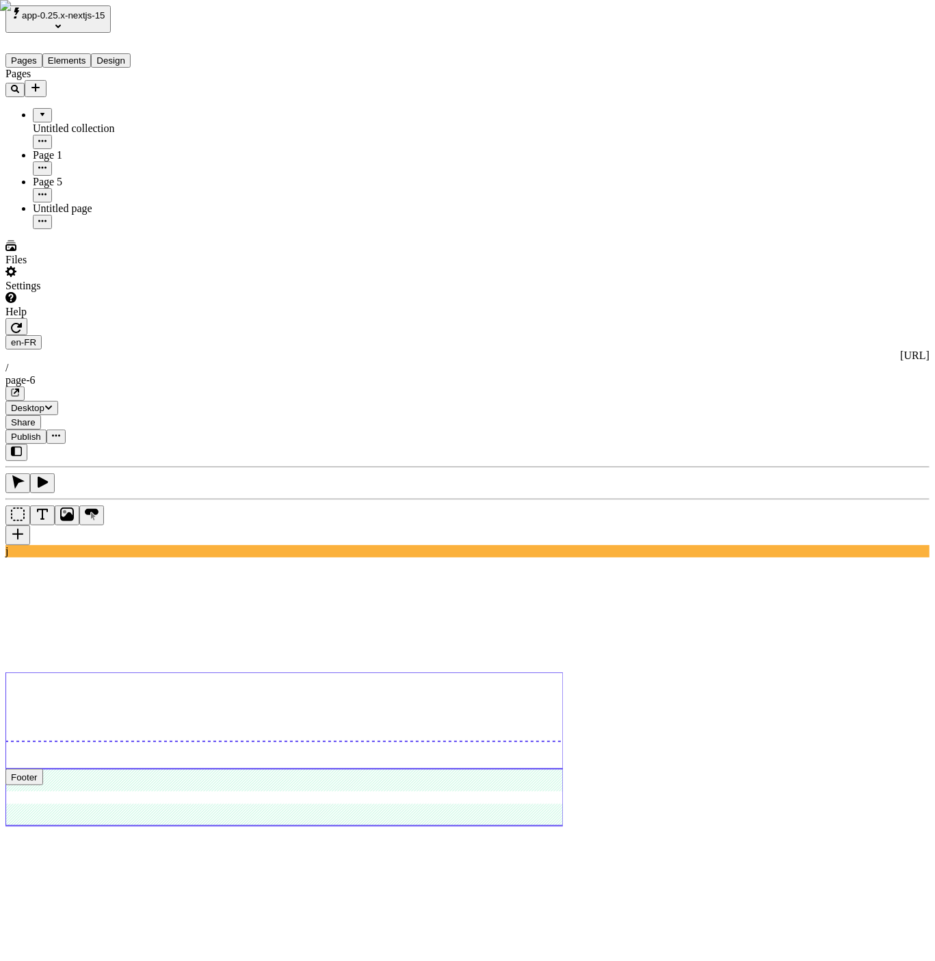
click at [416, 769] on use at bounding box center [283, 797] width 557 height 56
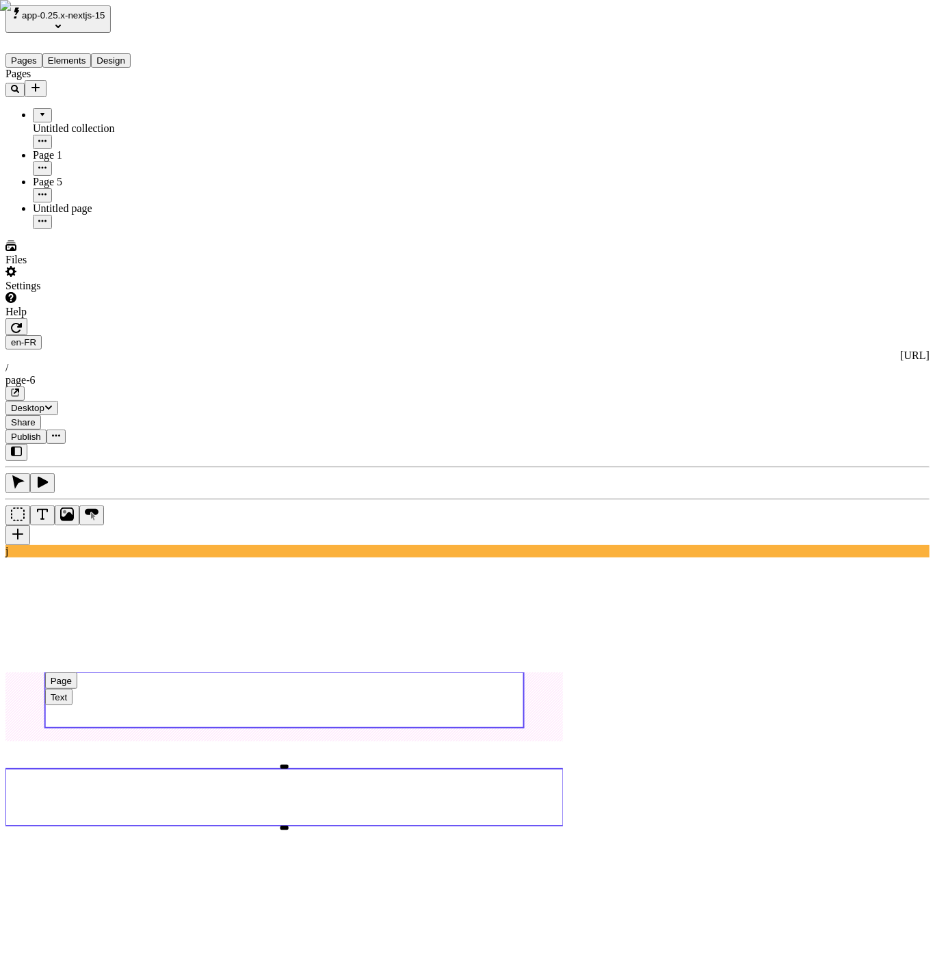
click at [278, 672] on use at bounding box center [284, 699] width 479 height 55
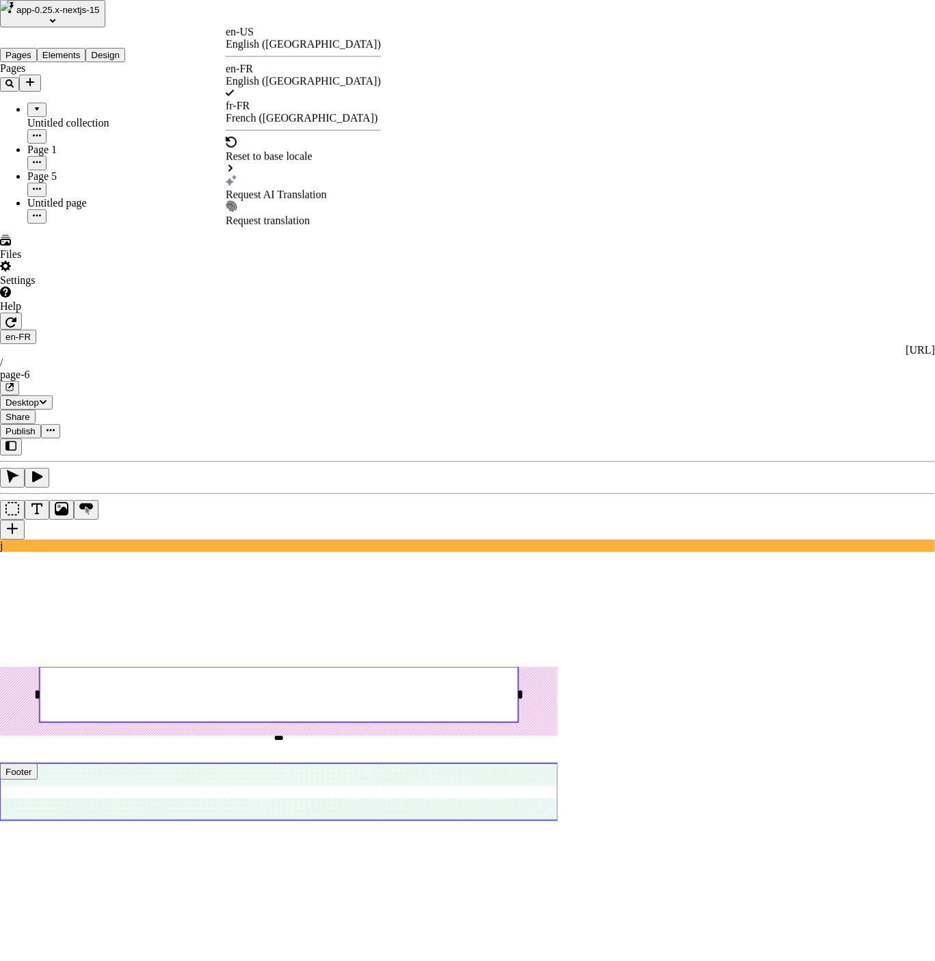
click at [338, 189] on div "Request AI Translation" at bounding box center [303, 195] width 155 height 12
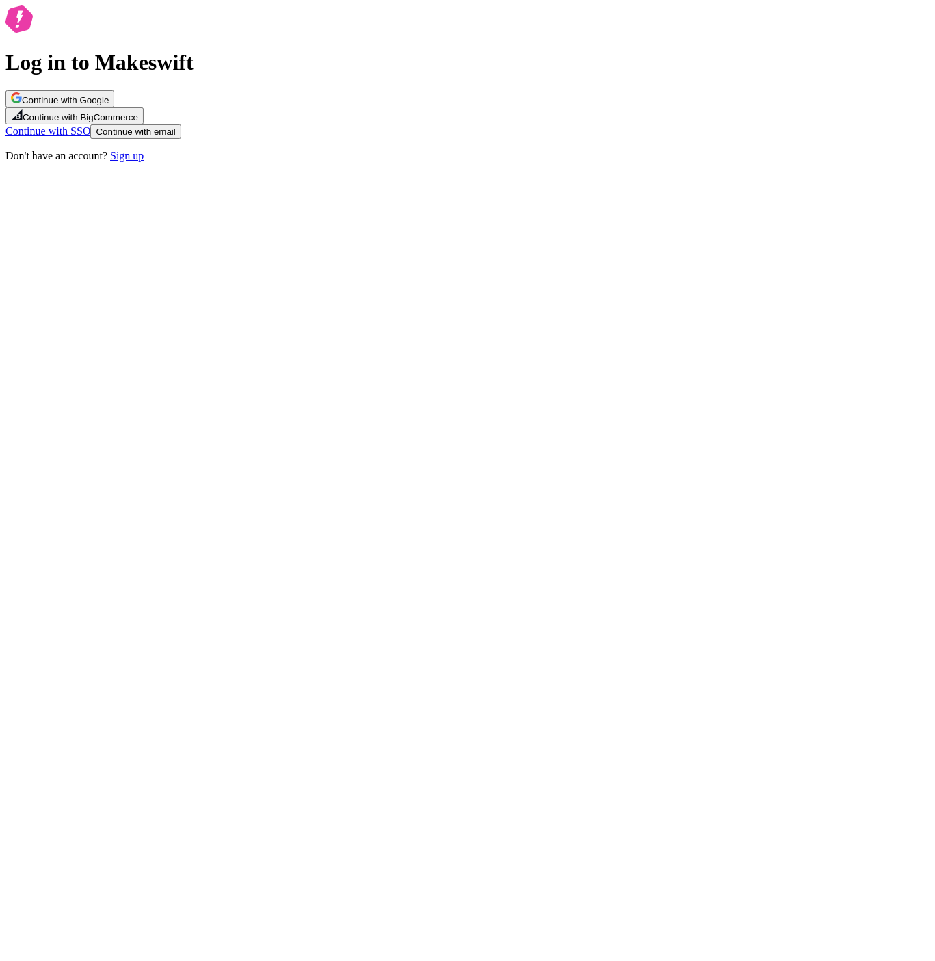
click at [109, 105] on span "Continue with Google" at bounding box center [65, 100] width 87 height 10
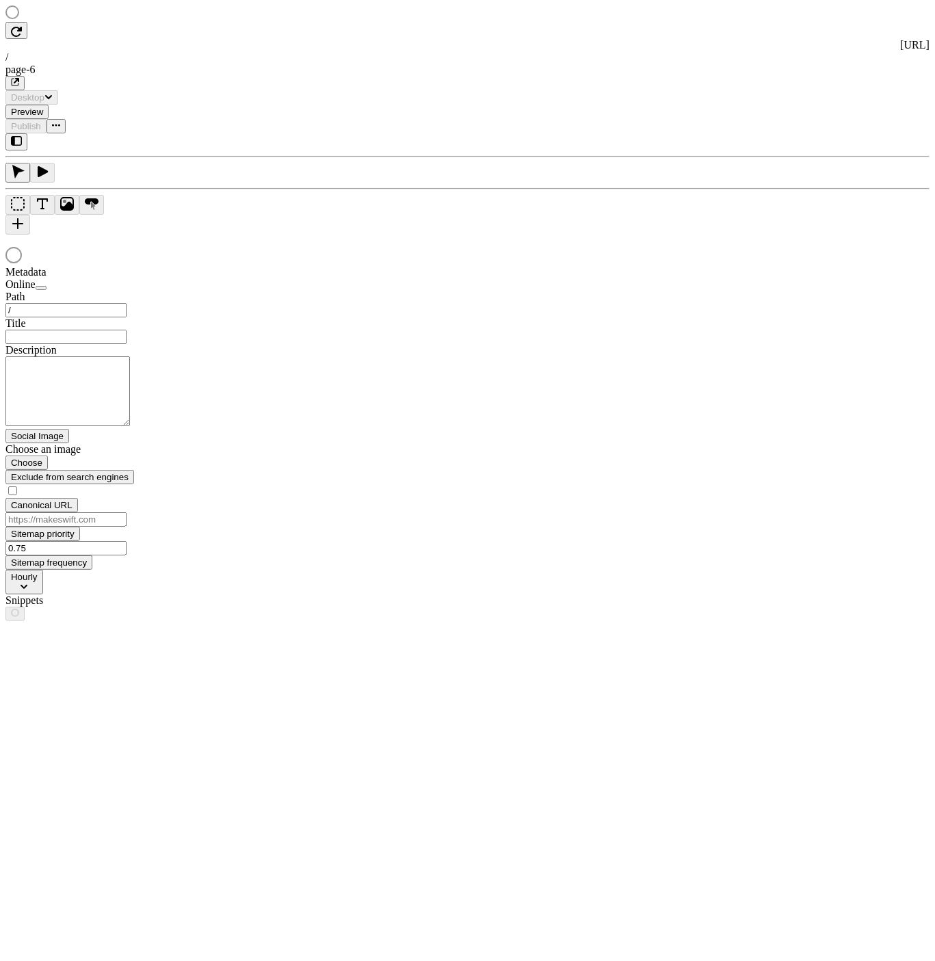
type input "/page-6"
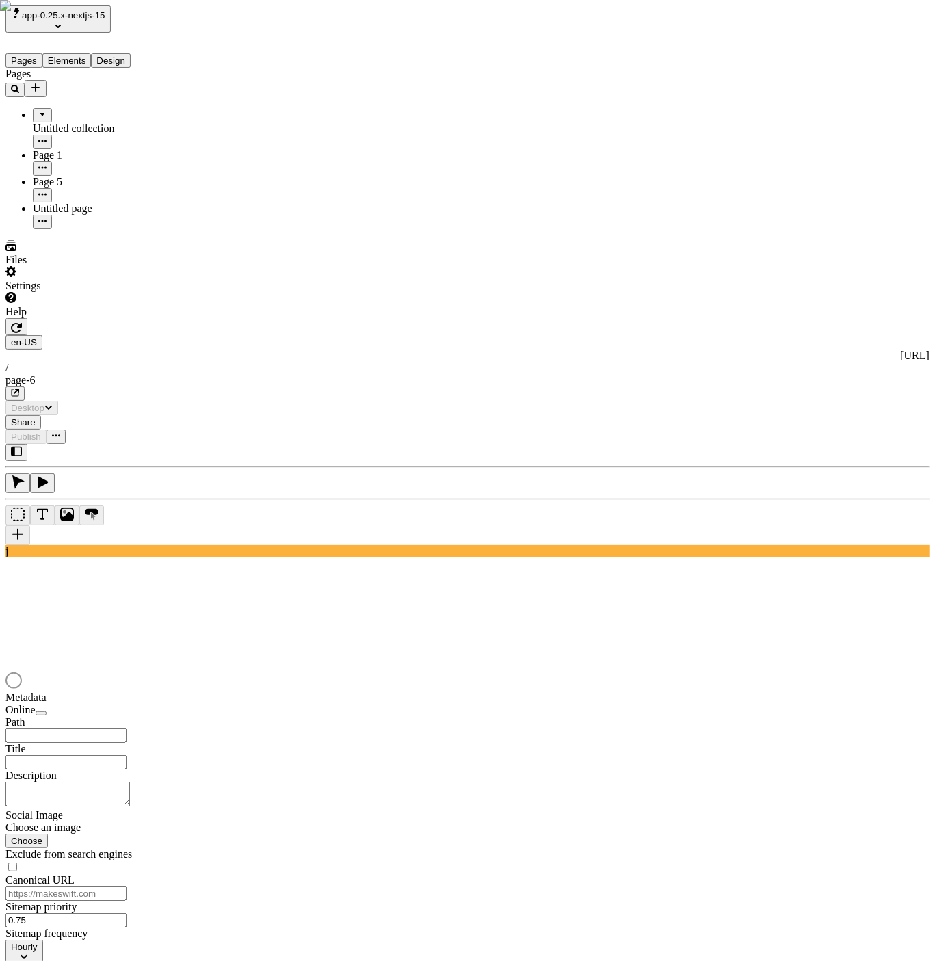
type input "/page-6"
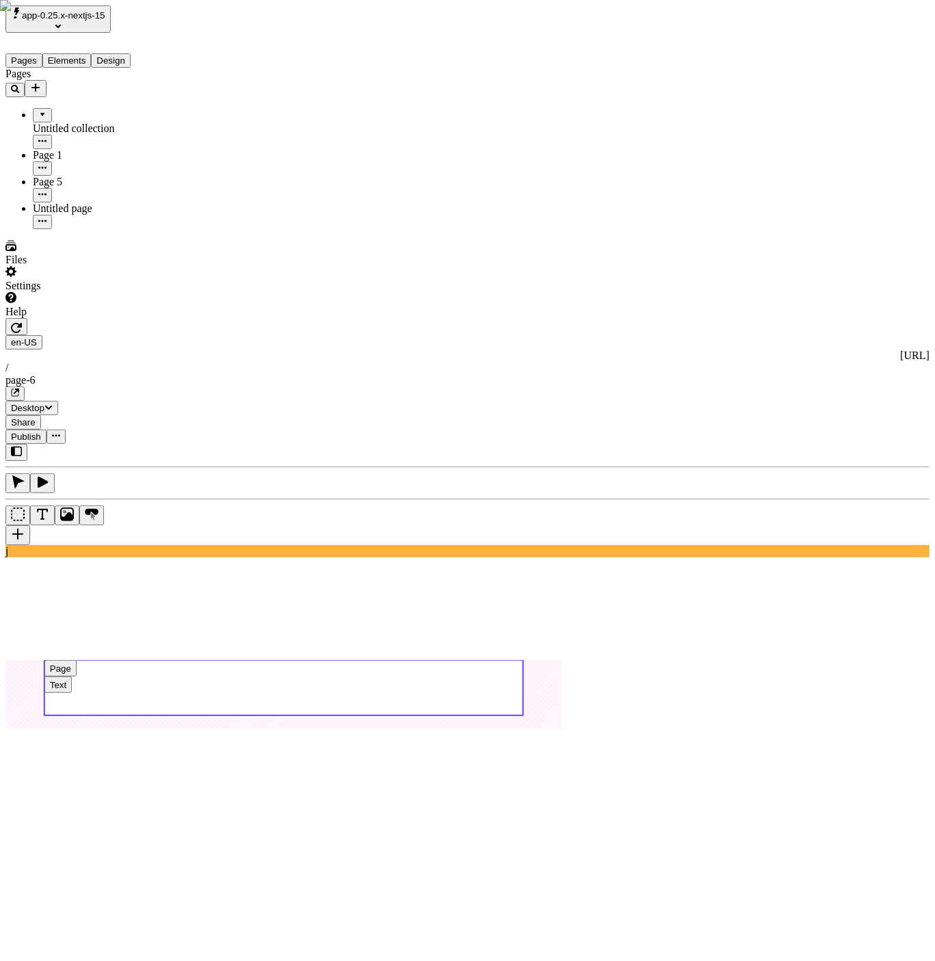
click at [393, 660] on use at bounding box center [283, 687] width 479 height 55
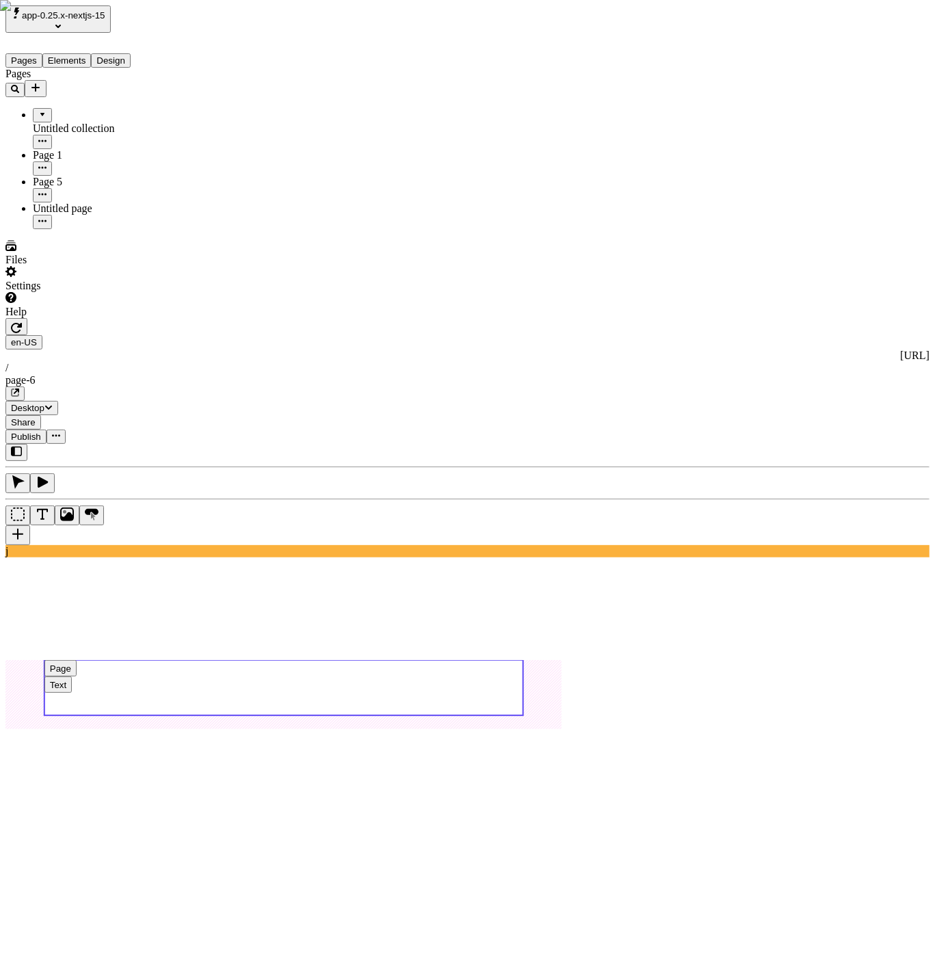
click at [501, 660] on use at bounding box center [283, 687] width 479 height 55
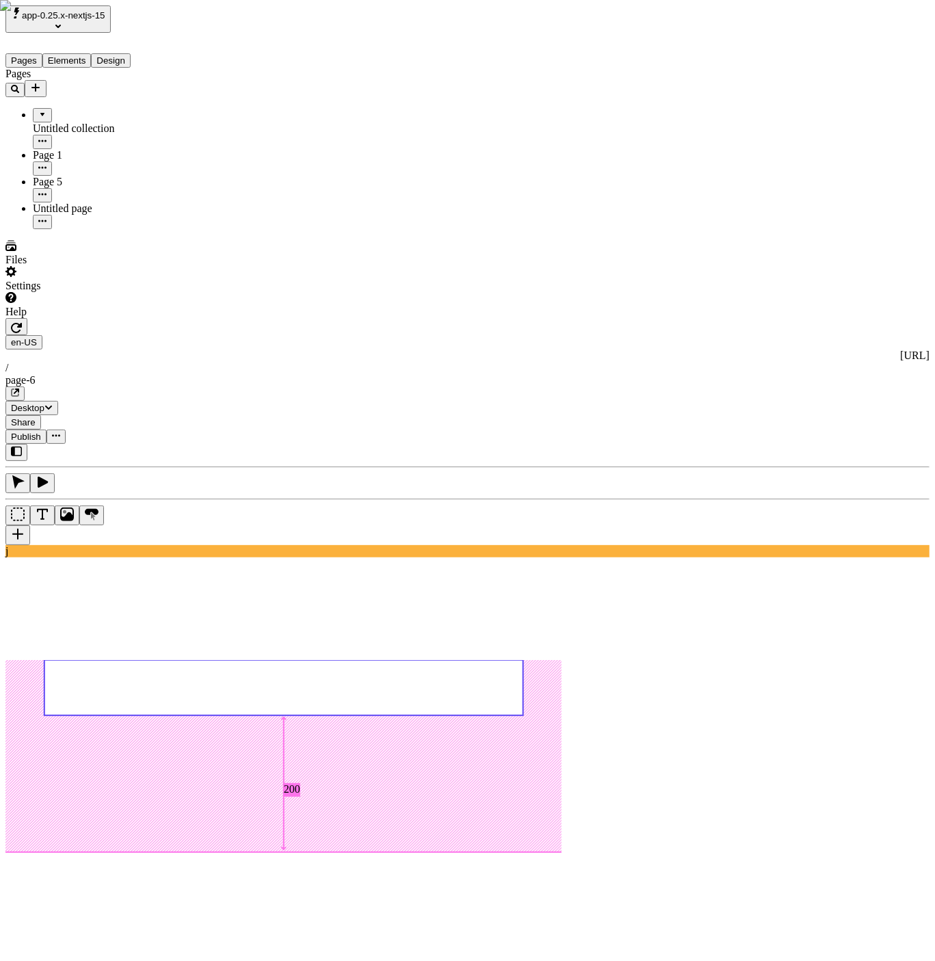
type input "205"
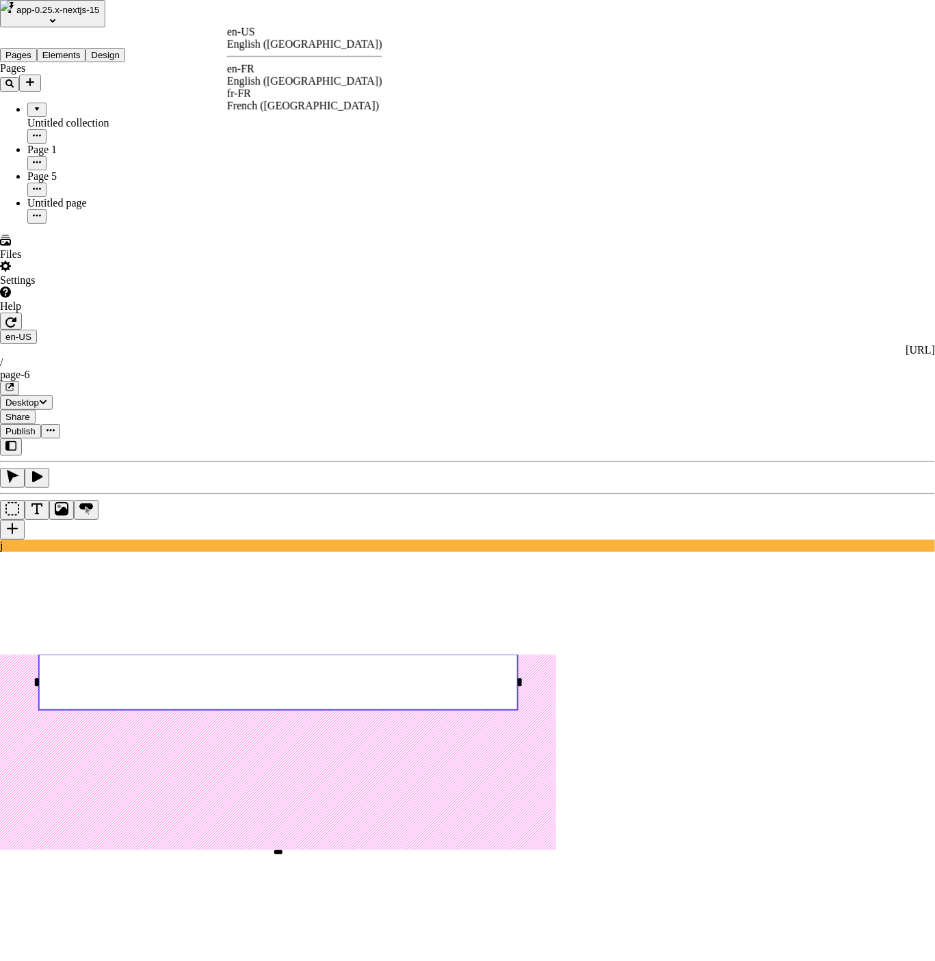
click at [267, 100] on div "fr-FR French (France)" at bounding box center [304, 100] width 155 height 25
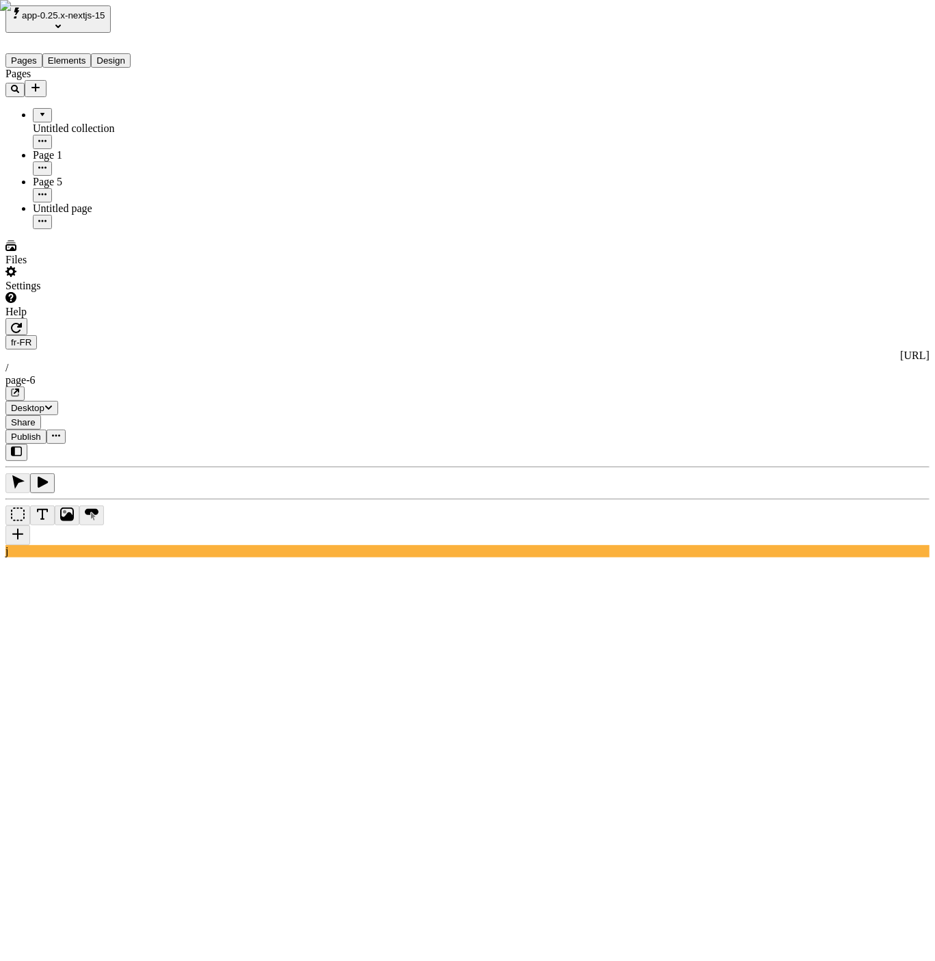
click at [238, 16] on html "app-0.25.x-nextjs-15 Pages Elements Design Pages Untitled collection Page 1 Pag…" at bounding box center [467, 877] width 935 height 1755
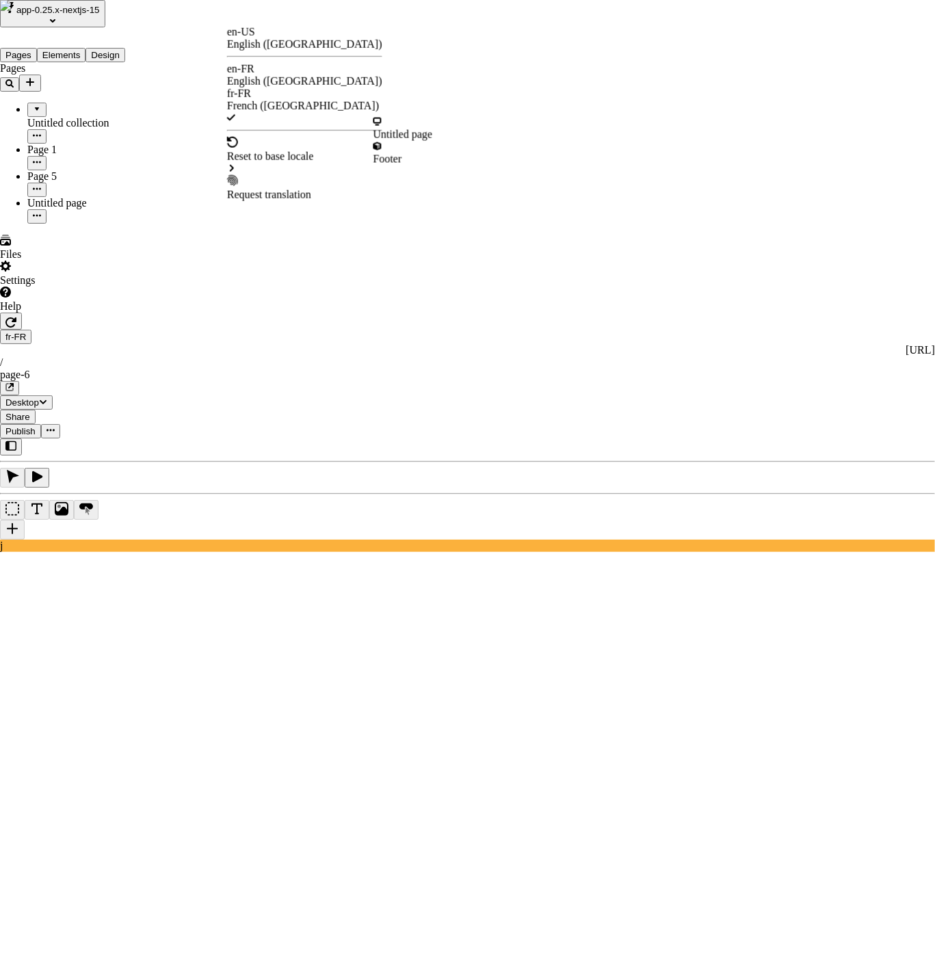
click at [313, 75] on div "English (France)" at bounding box center [304, 81] width 155 height 12
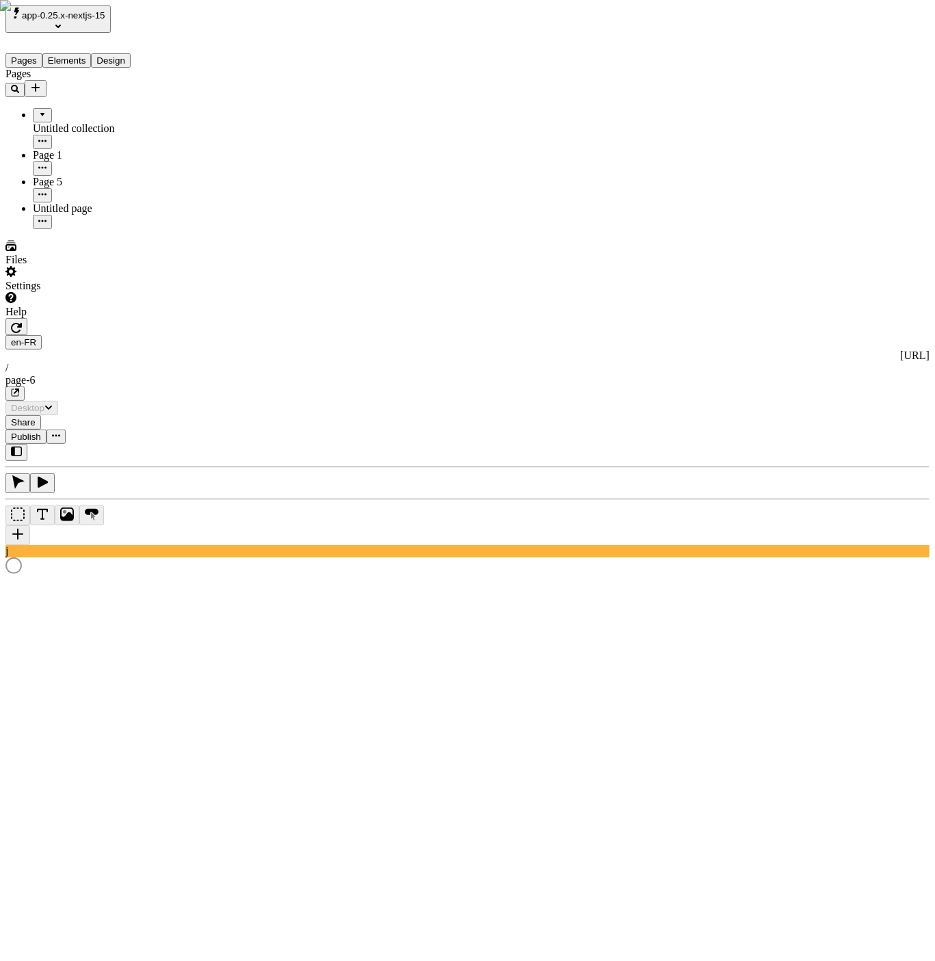
type input "/page-6"
click at [72, 176] on div "Page 5" at bounding box center [101, 182] width 137 height 12
click at [87, 149] on div "Page 1" at bounding box center [101, 155] width 137 height 12
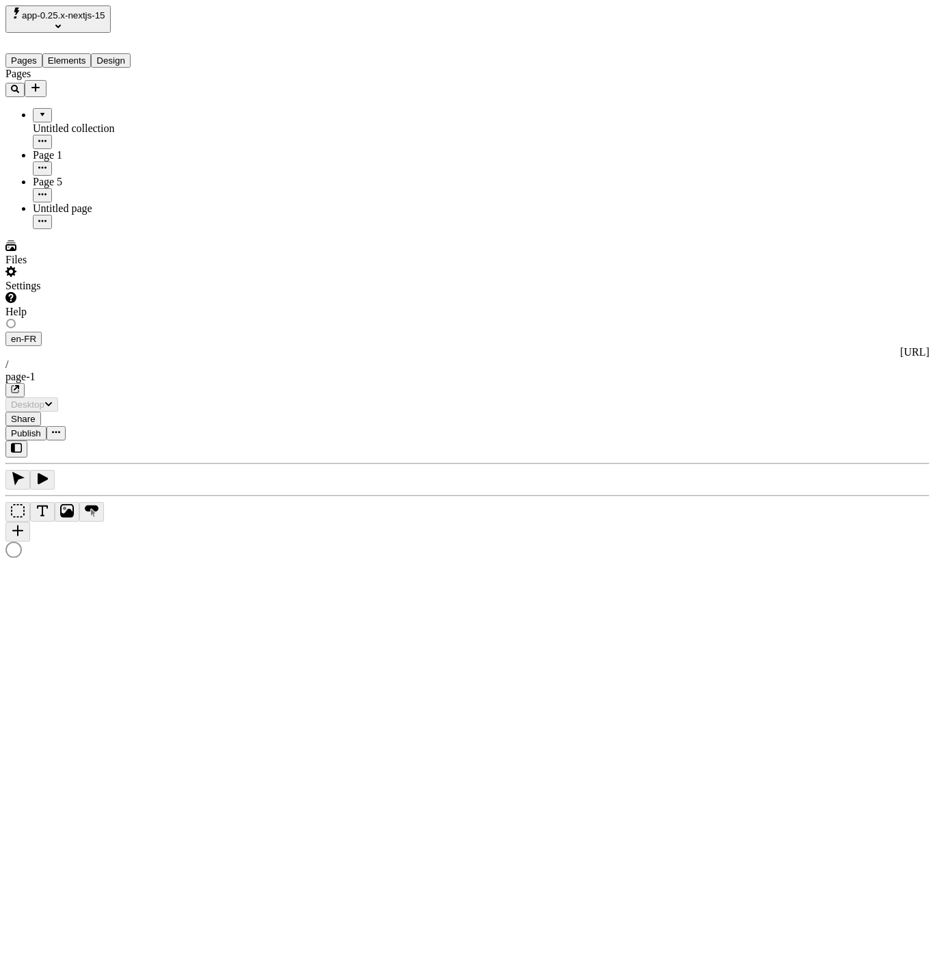
type input "/page-1"
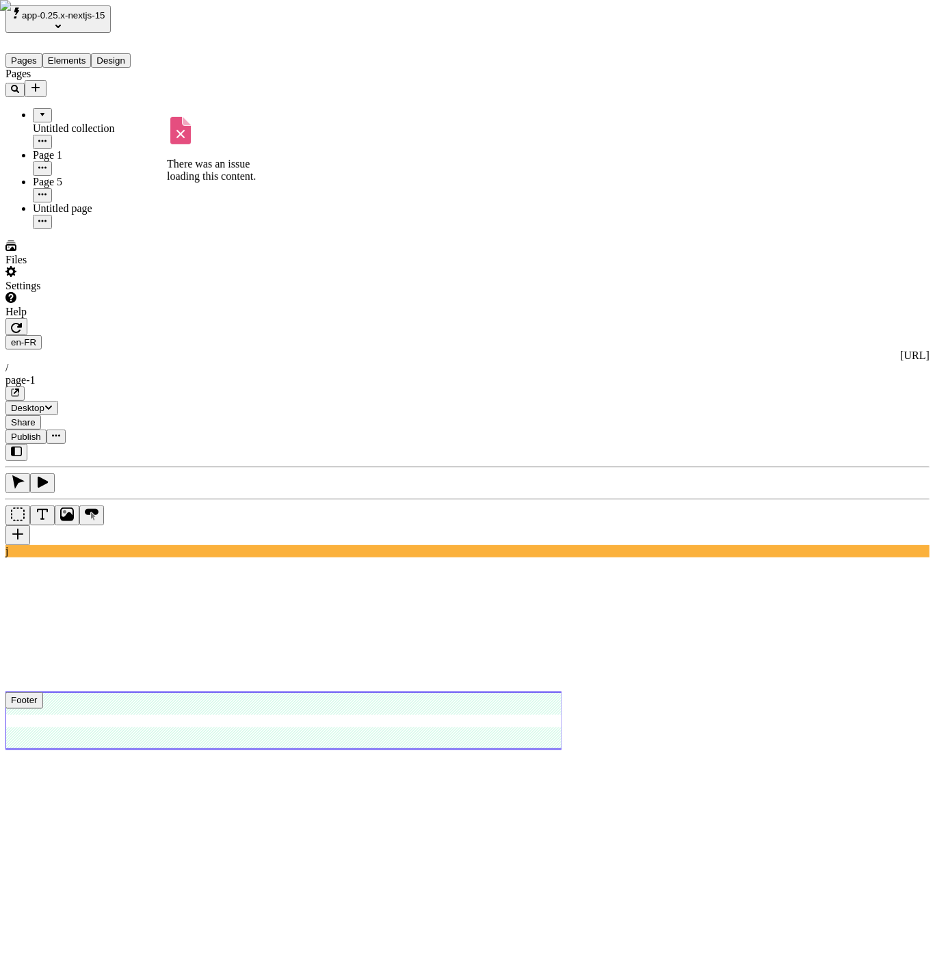
click at [88, 202] on div "Untitled page" at bounding box center [101, 208] width 137 height 12
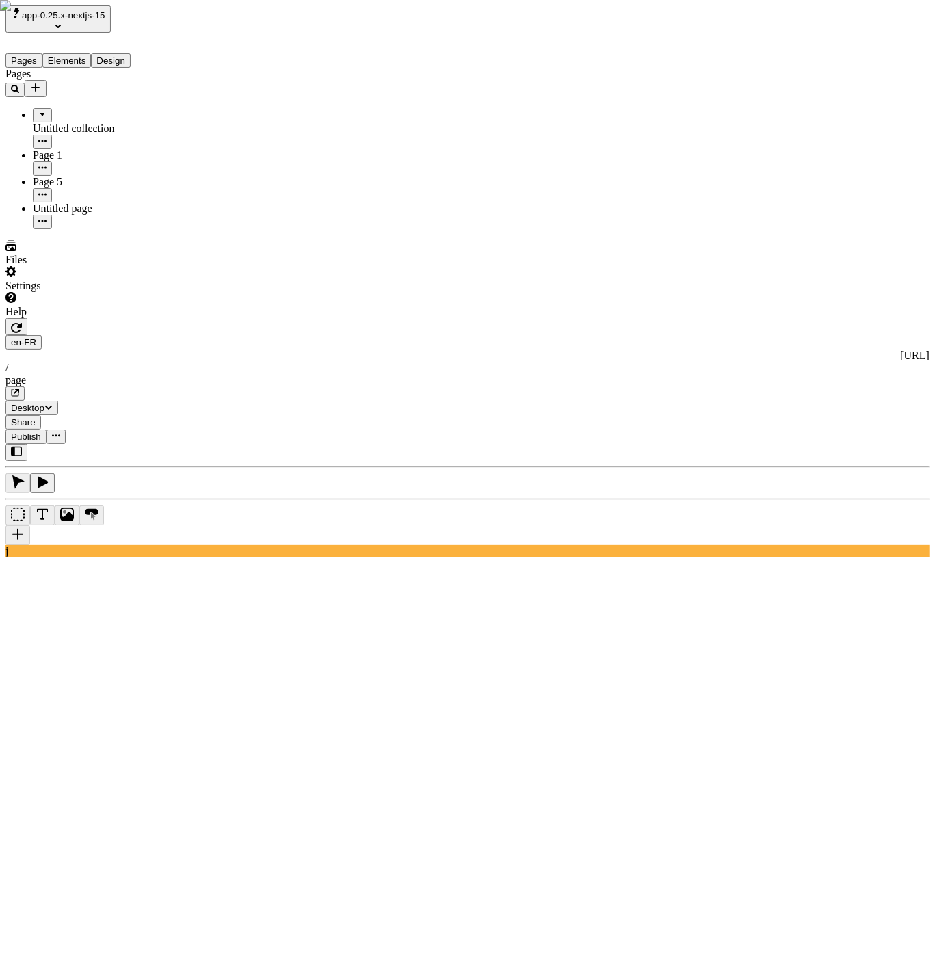
click at [99, 176] on div "Page 5" at bounding box center [101, 182] width 137 height 12
click at [104, 149] on div "Page 1" at bounding box center [101, 155] width 137 height 12
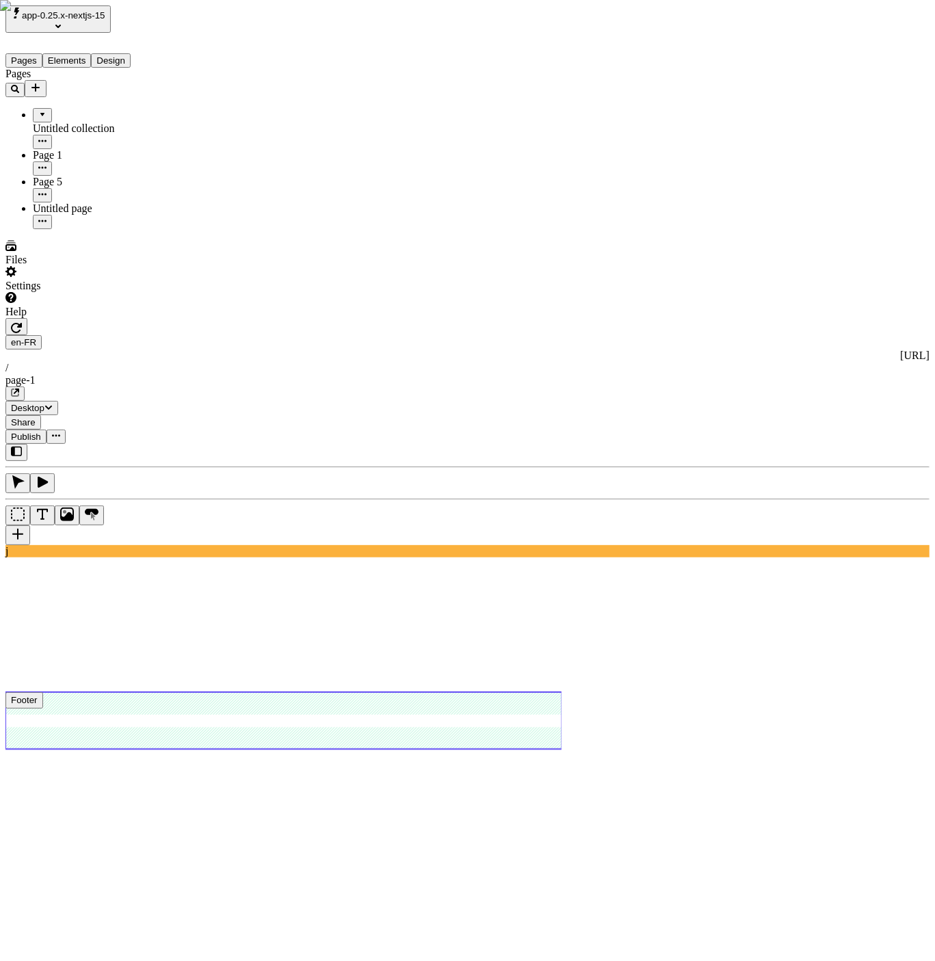
click at [92, 176] on div "Page 5" at bounding box center [101, 182] width 137 height 12
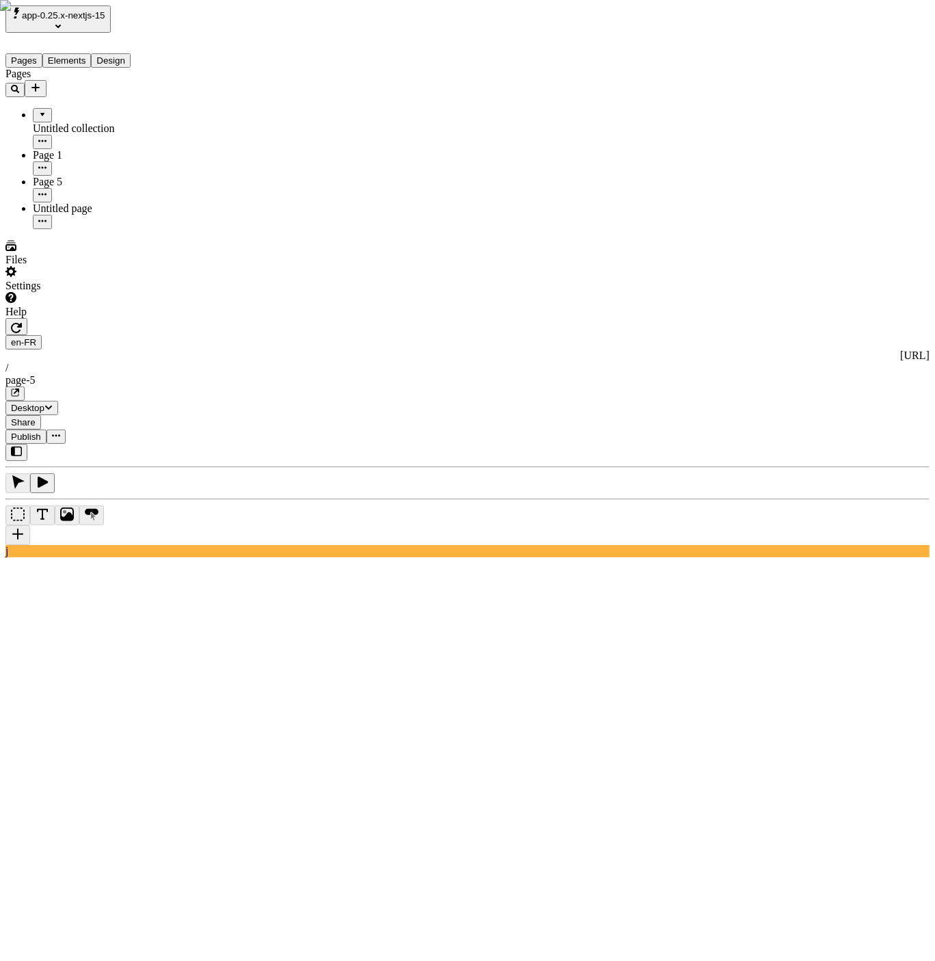
click at [87, 202] on div "Untitled page" at bounding box center [101, 208] width 137 height 12
click at [93, 176] on div "Page 5" at bounding box center [101, 189] width 137 height 27
click at [95, 149] on div "Page 1" at bounding box center [101, 155] width 137 height 12
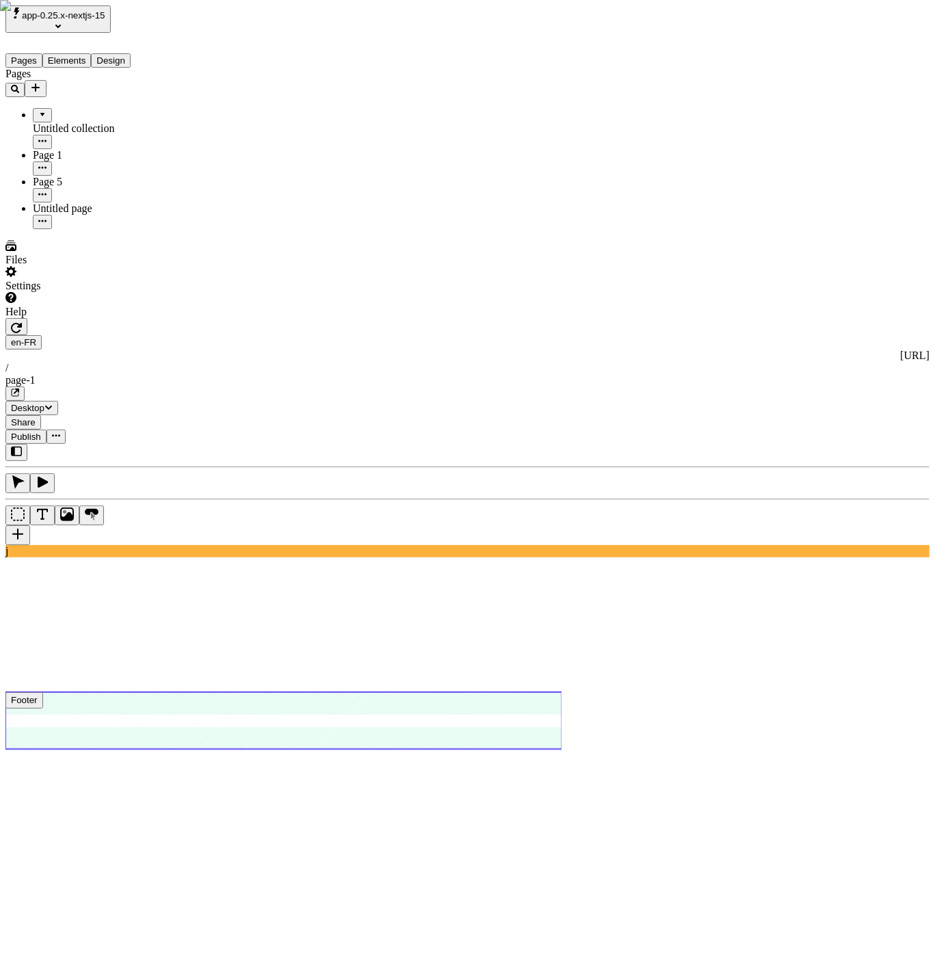
click at [100, 176] on div "Page 5" at bounding box center [101, 182] width 137 height 12
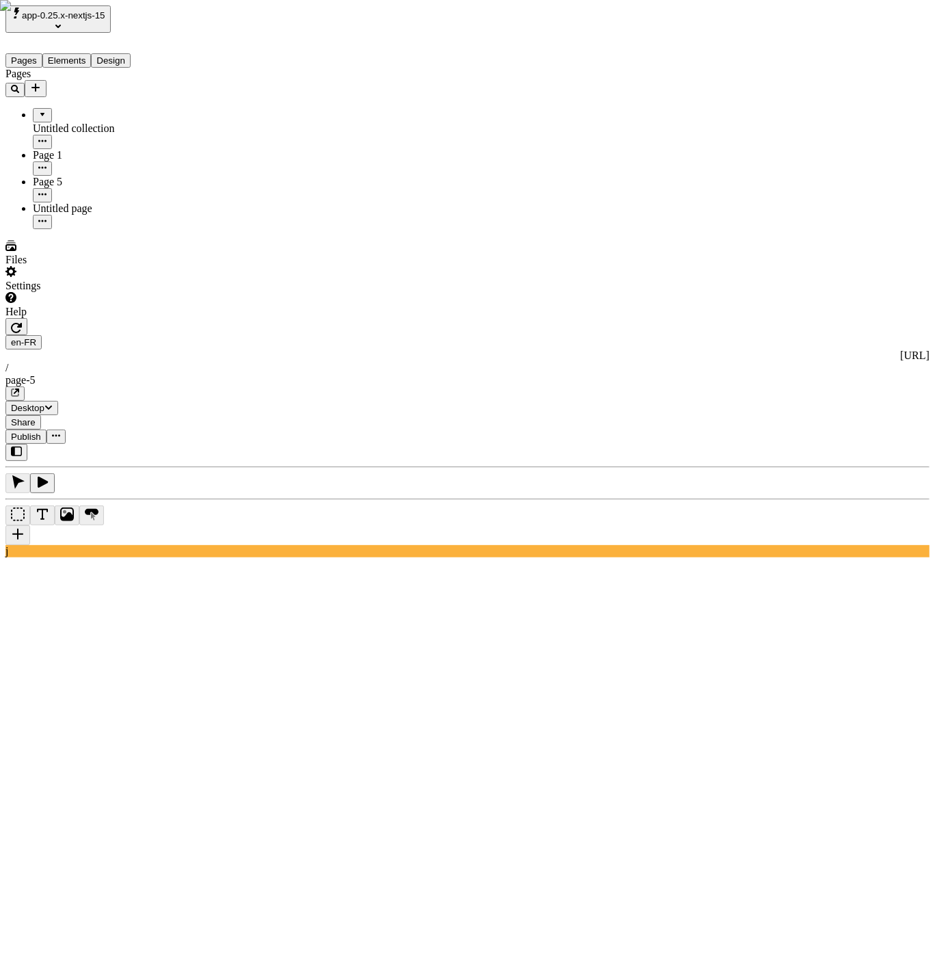
click at [237, 21] on html "app-0.25.x-nextjs-15 Pages Elements Design Pages Untitled collection Page 1 Pag…" at bounding box center [467, 877] width 935 height 1755
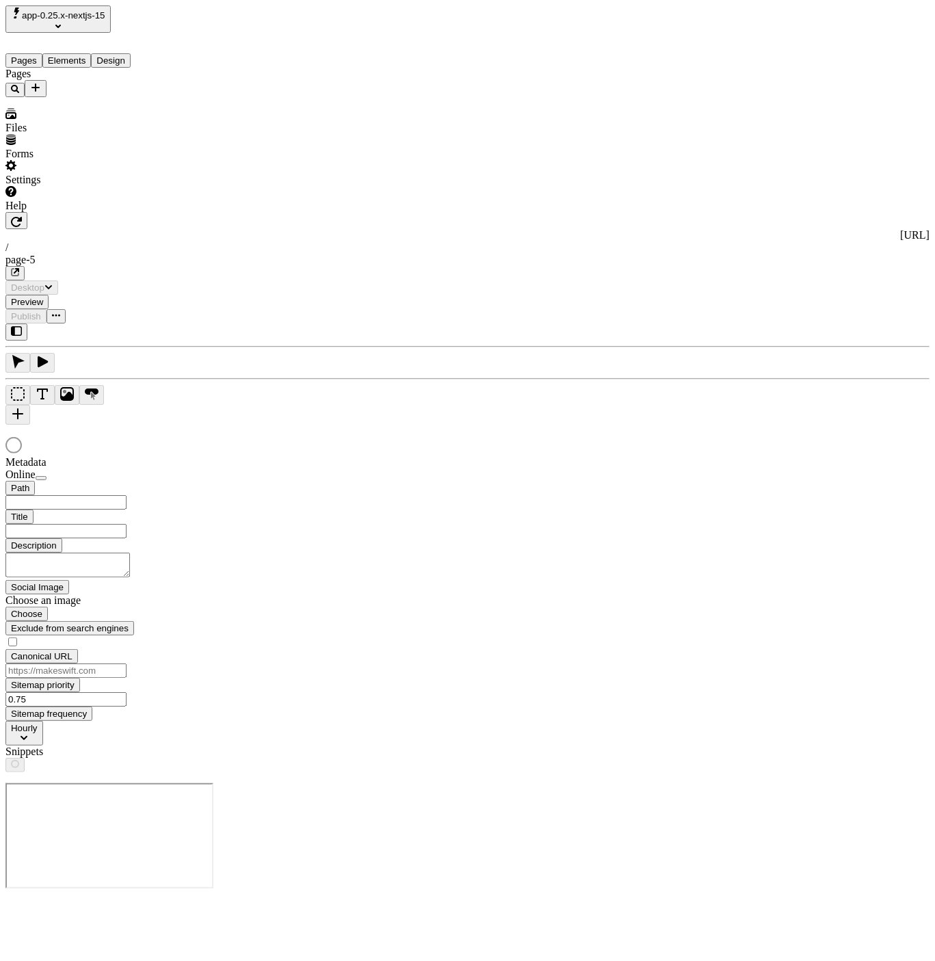
type input "/page-5"
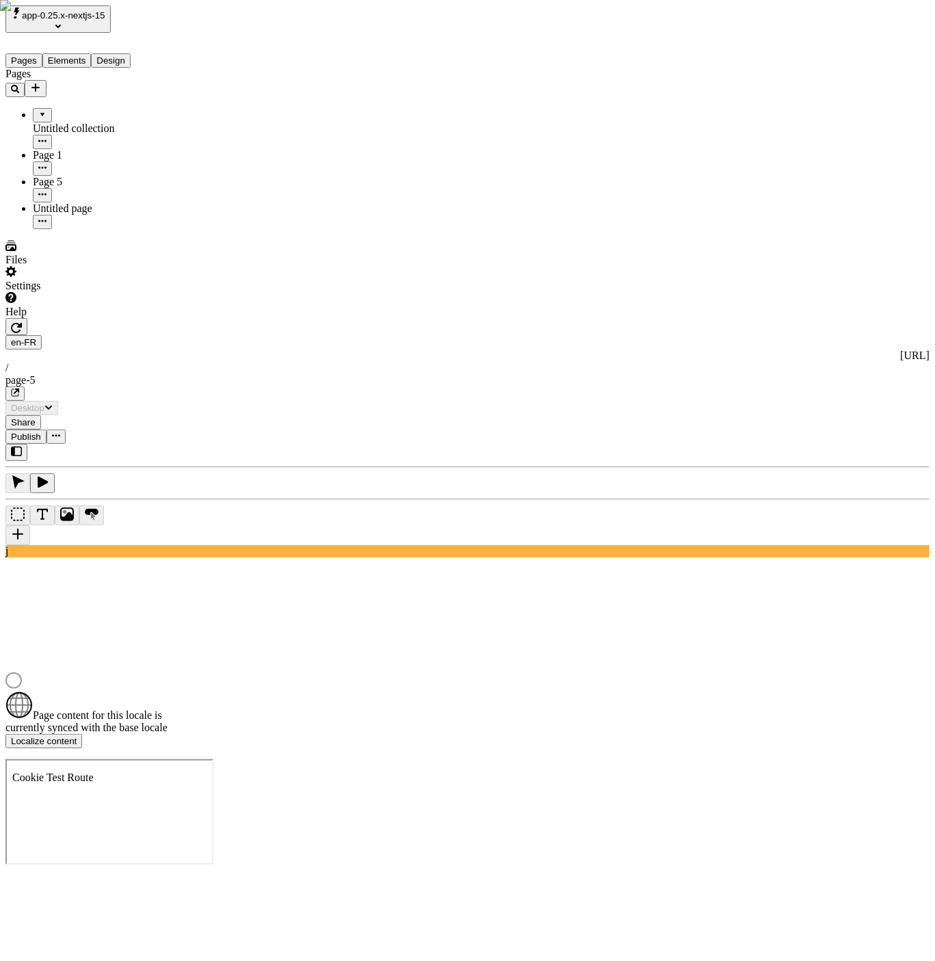
click at [237, 17] on html "app-0.25.x-nextjs-15 Pages Elements Design Pages Untitled collection Page 1 Pag…" at bounding box center [467, 436] width 935 height 873
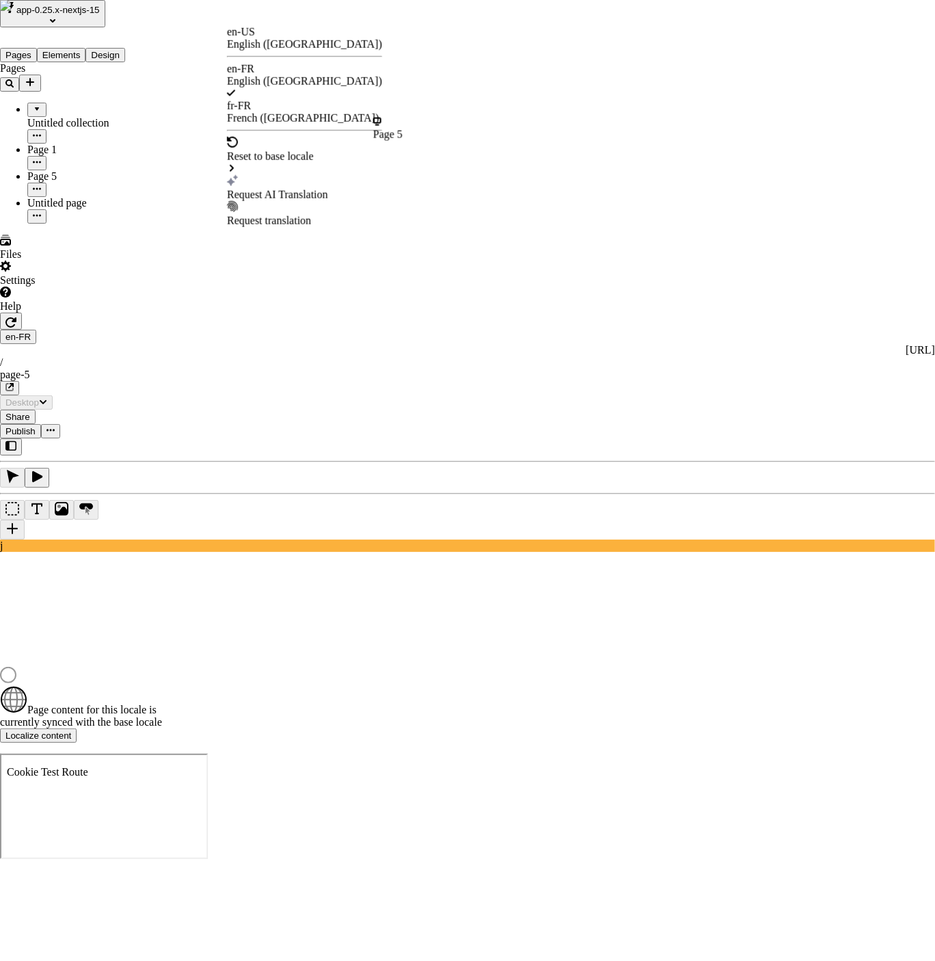
click at [304, 189] on div "Request AI Translation" at bounding box center [304, 195] width 155 height 12
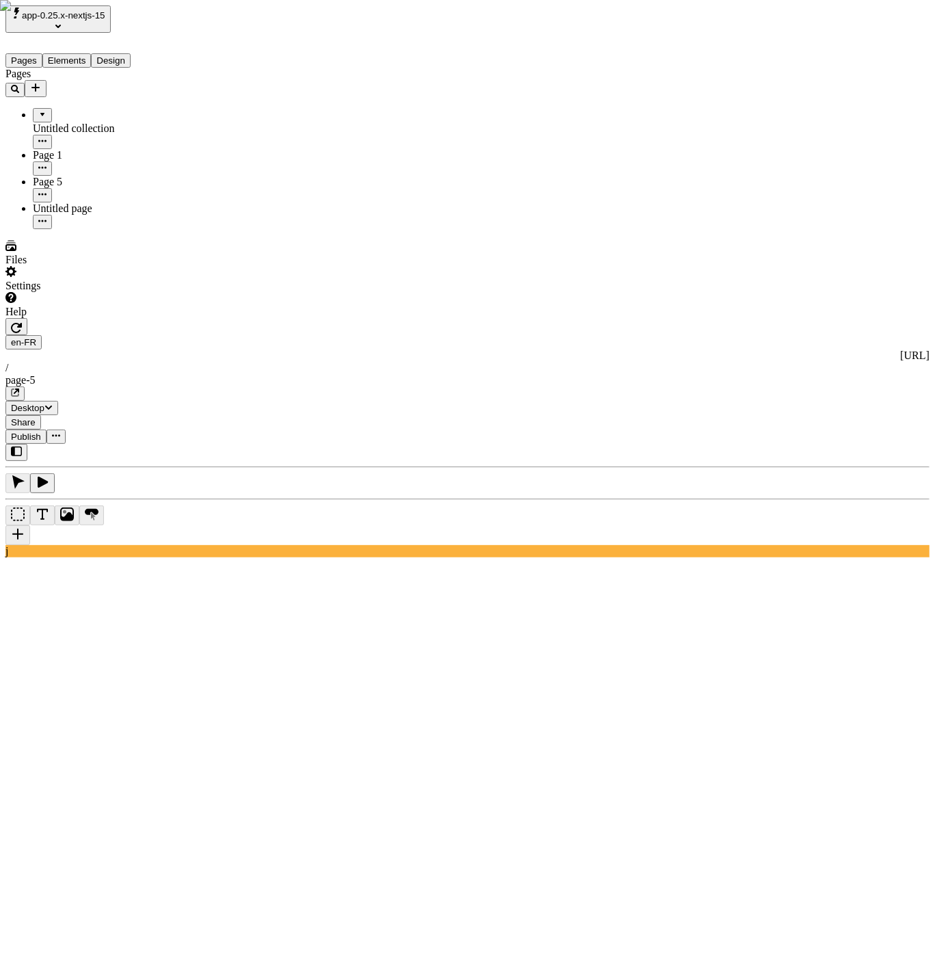
click at [239, 23] on html "app-0.25.x-nextjs-15 Pages Elements Design Pages Untitled collection Page 1 Pag…" at bounding box center [467, 877] width 935 height 1755
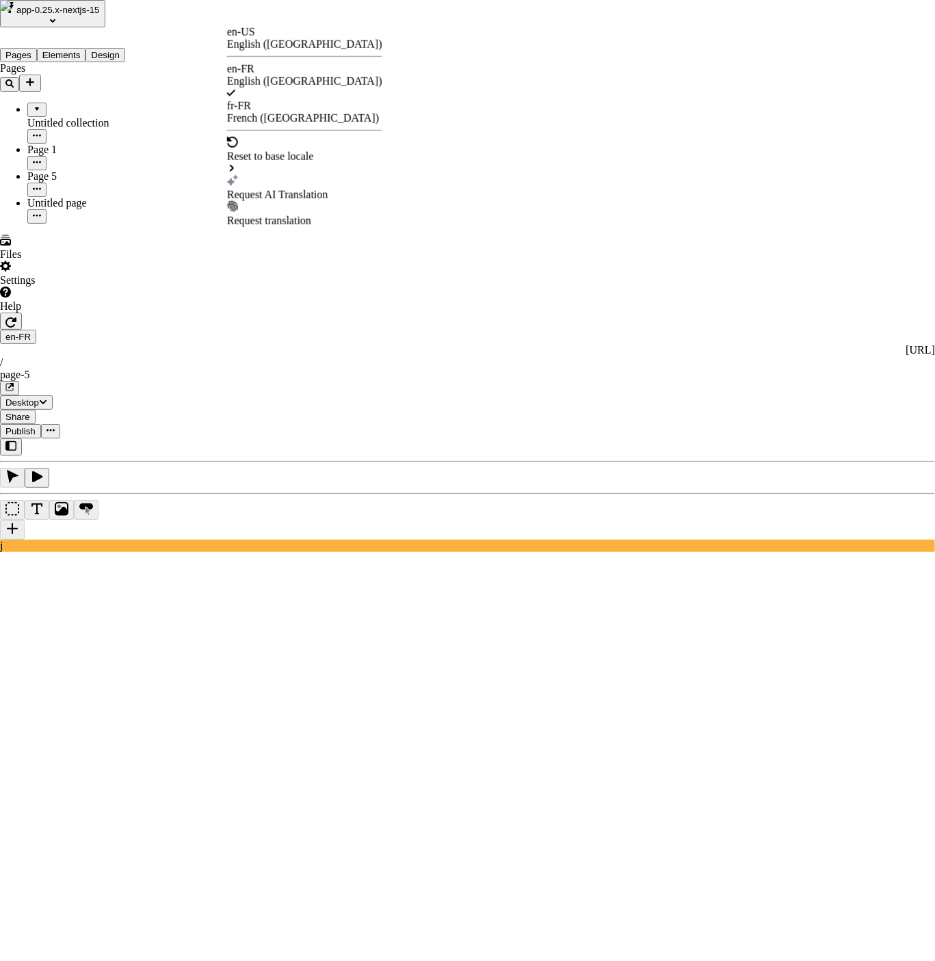
click at [317, 189] on div "Request AI Translation" at bounding box center [304, 195] width 155 height 12
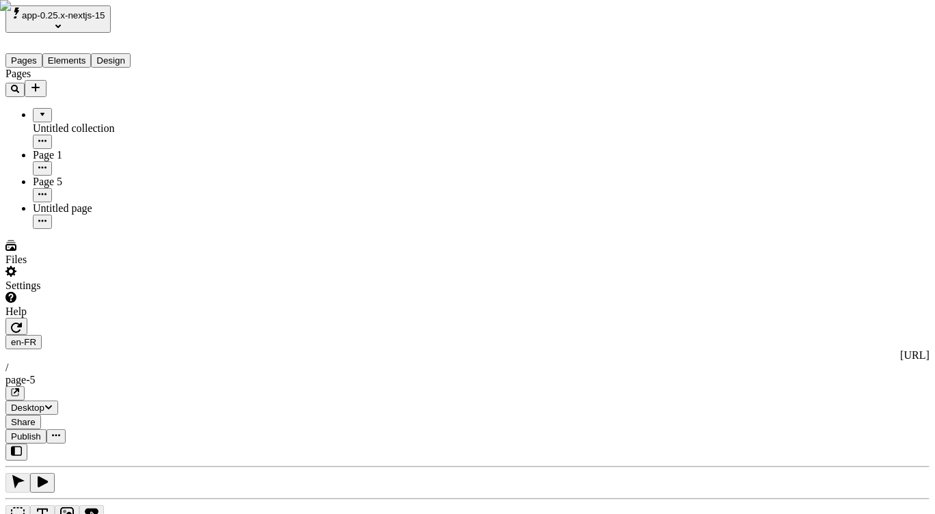
click at [315, 349] on div "[URL]" at bounding box center [467, 355] width 924 height 12
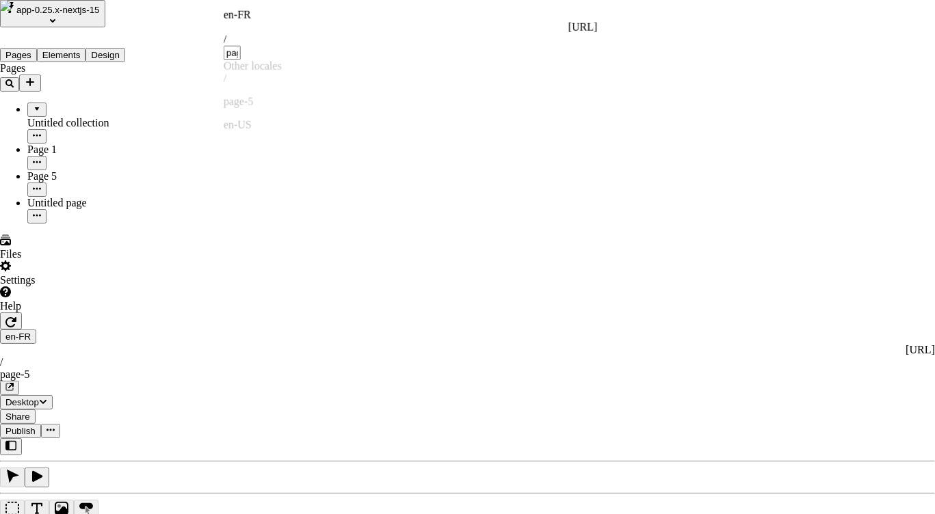
type input "page"
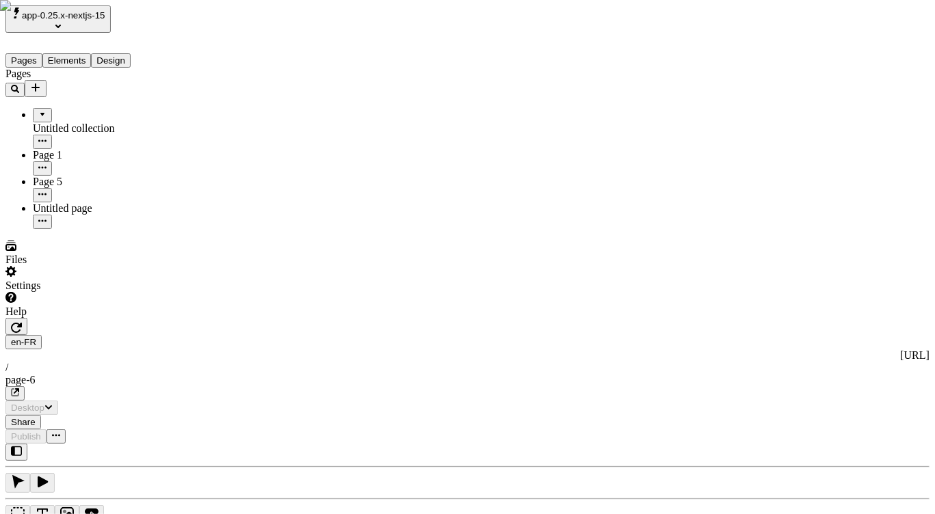
type input "/page-6"
click at [403, 374] on div "page-6" at bounding box center [467, 380] width 924 height 12
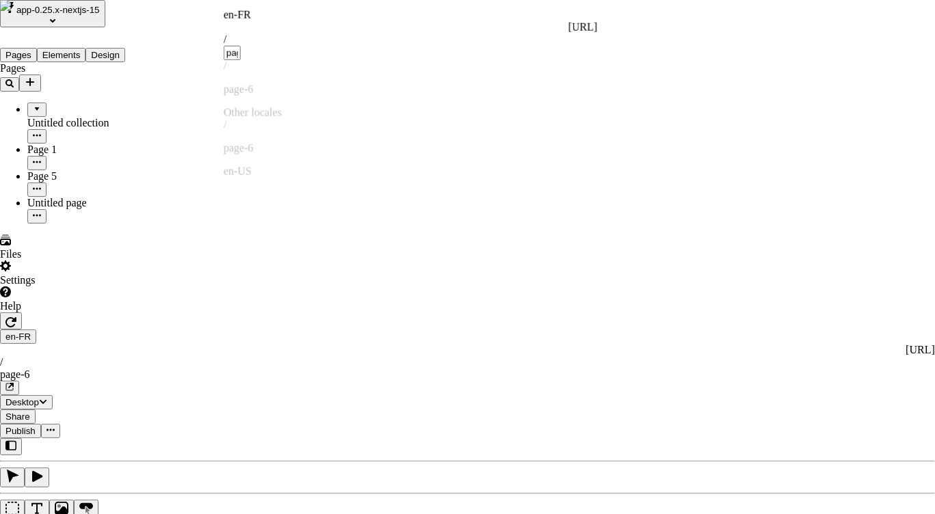
type input "page"
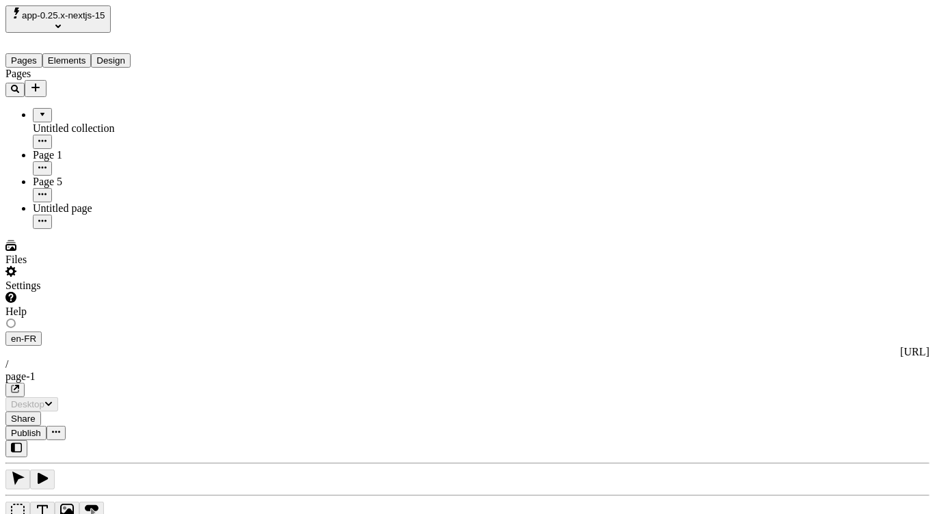
type input "/page-1"
click at [22, 322] on icon "button" at bounding box center [16, 327] width 11 height 11
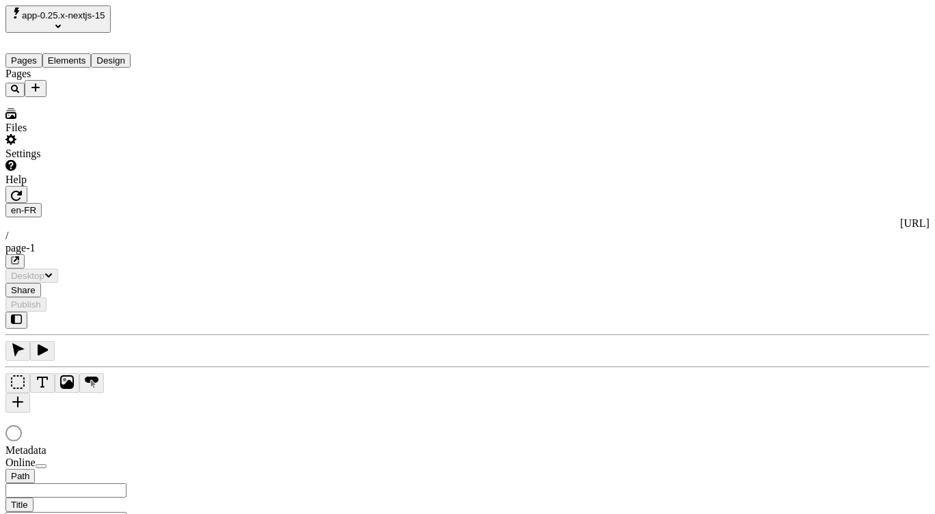
type input "/page-1"
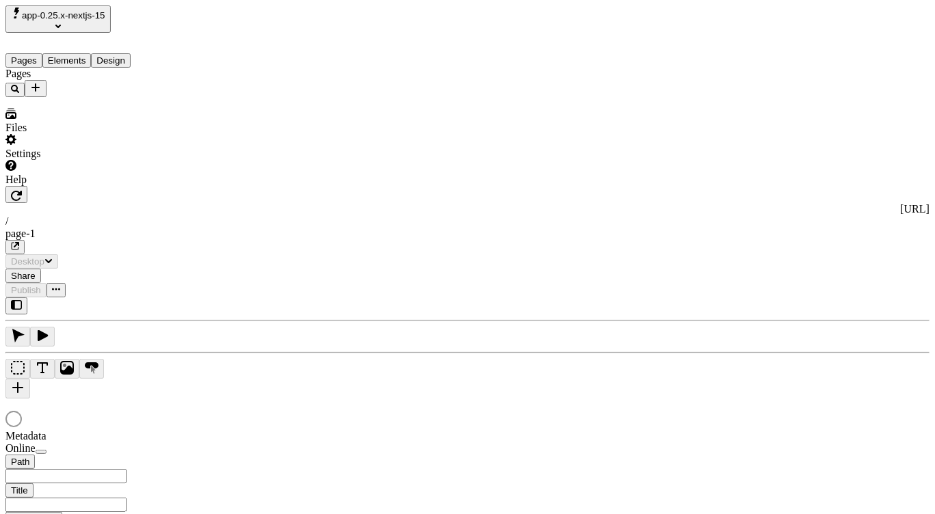
type input "/page-1"
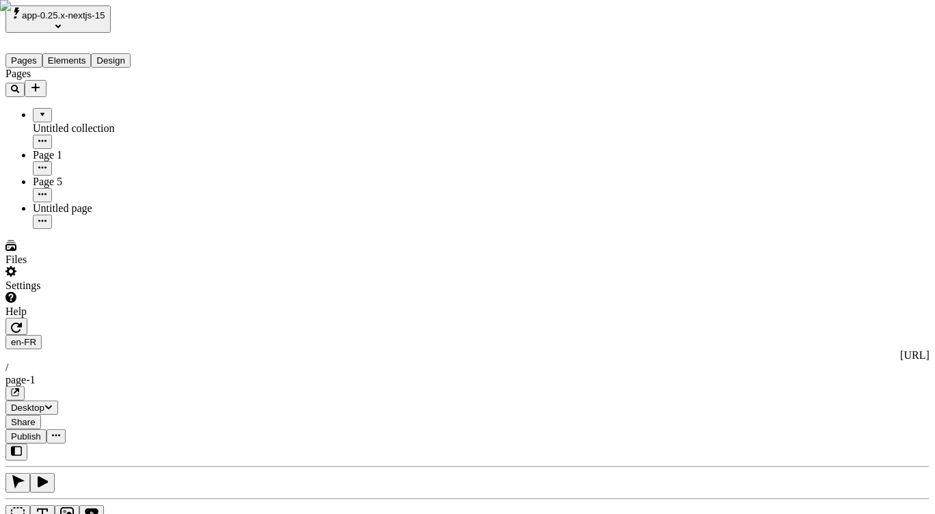
click at [92, 53] on button "Elements" at bounding box center [66, 60] width 49 height 14
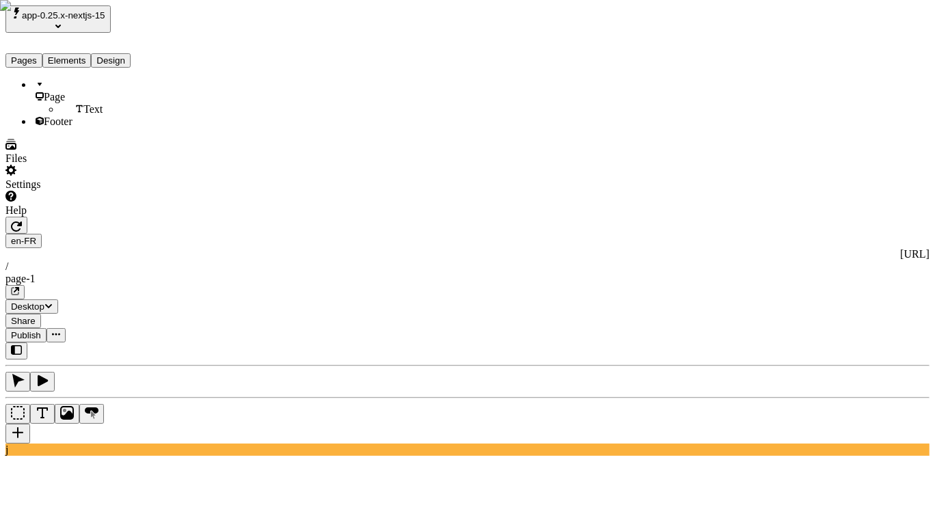
click at [51, 122] on span "Footer" at bounding box center [58, 122] width 29 height 12
click at [60, 103] on div "Text" at bounding box center [114, 109] width 109 height 12
click at [53, 86] on div "Page" at bounding box center [101, 91] width 137 height 25
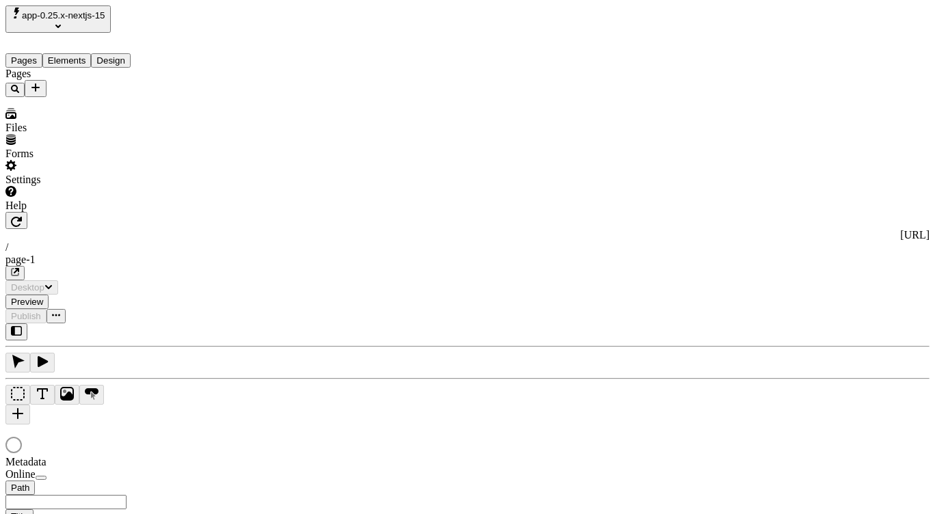
type input "/page-1"
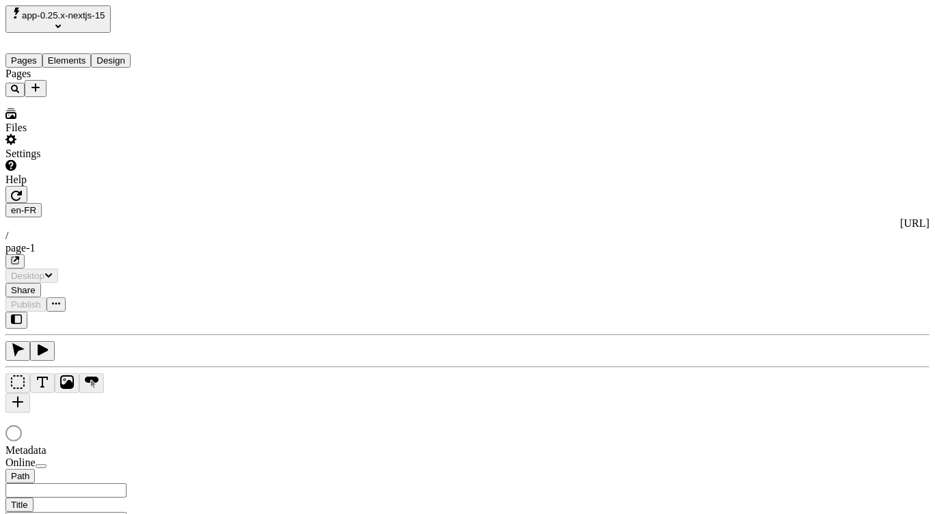
type input "/page-1"
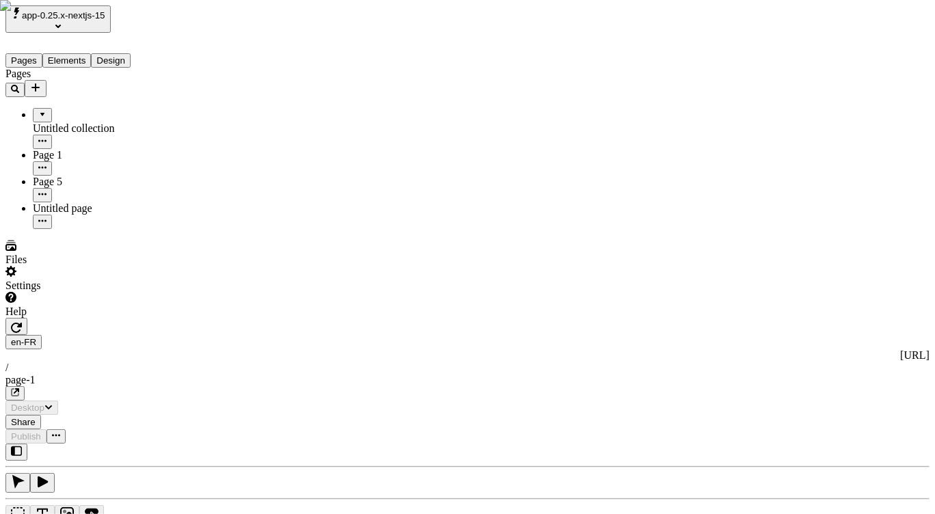
click at [22, 447] on icon "button" at bounding box center [16, 452] width 11 height 10
click at [12, 446] on icon "button" at bounding box center [16, 451] width 11 height 11
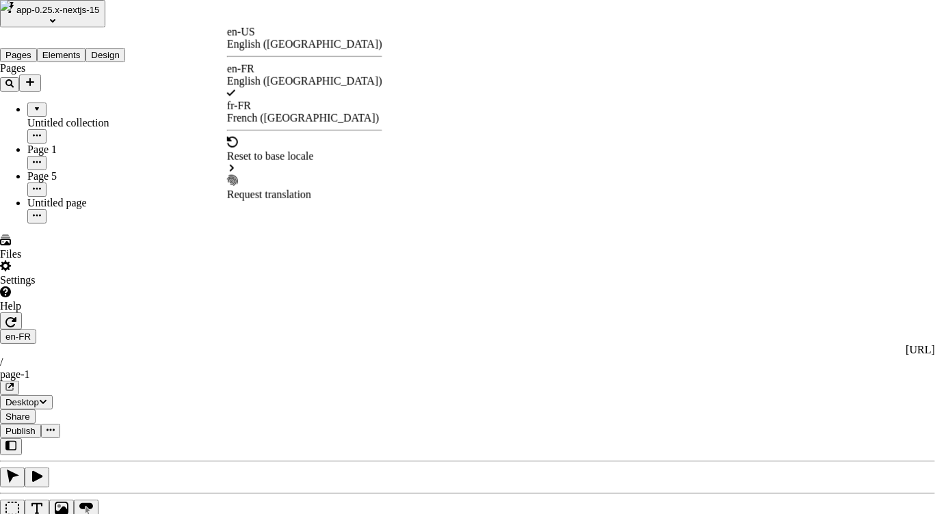
click at [304, 112] on div "French (France)" at bounding box center [304, 118] width 155 height 12
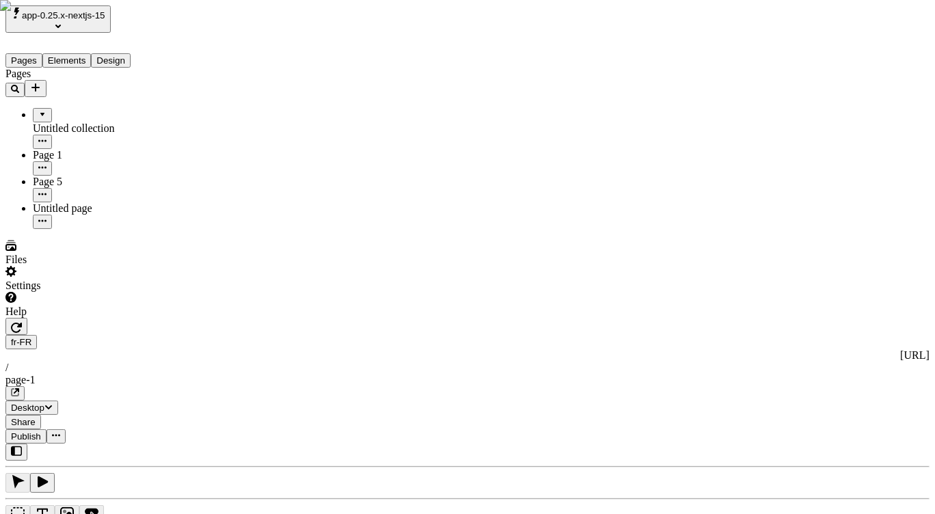
type input "/page-1"
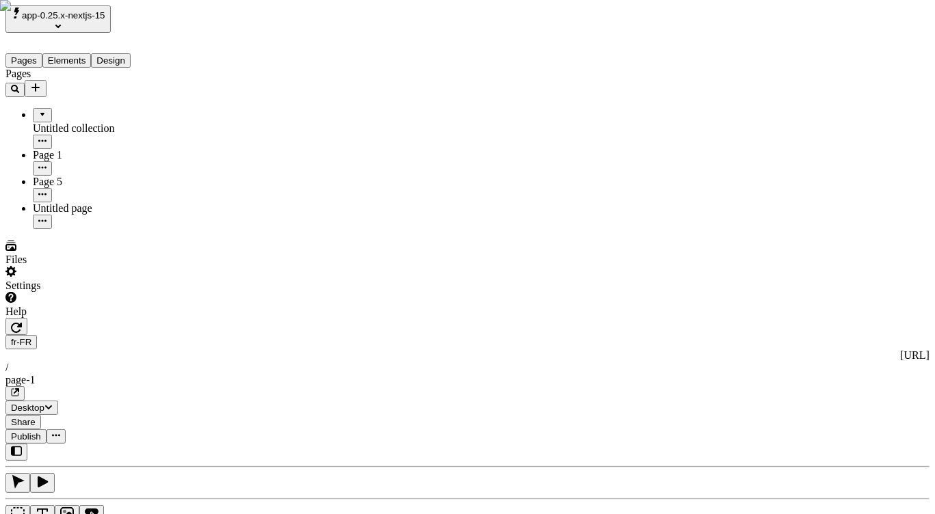
click at [867, 46] on div "Reset to base locale" at bounding box center [827, 49] width 87 height 12
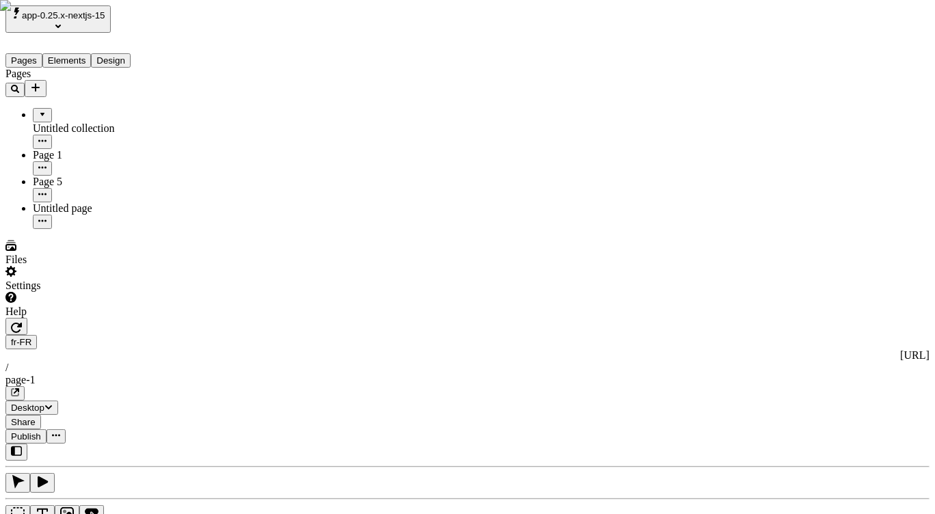
click at [29, 228] on div "Pages Untitled collection Page 1 Page 5 Untitled page" at bounding box center [87, 148] width 164 height 161
click at [88, 53] on button "Elements" at bounding box center [66, 60] width 49 height 14
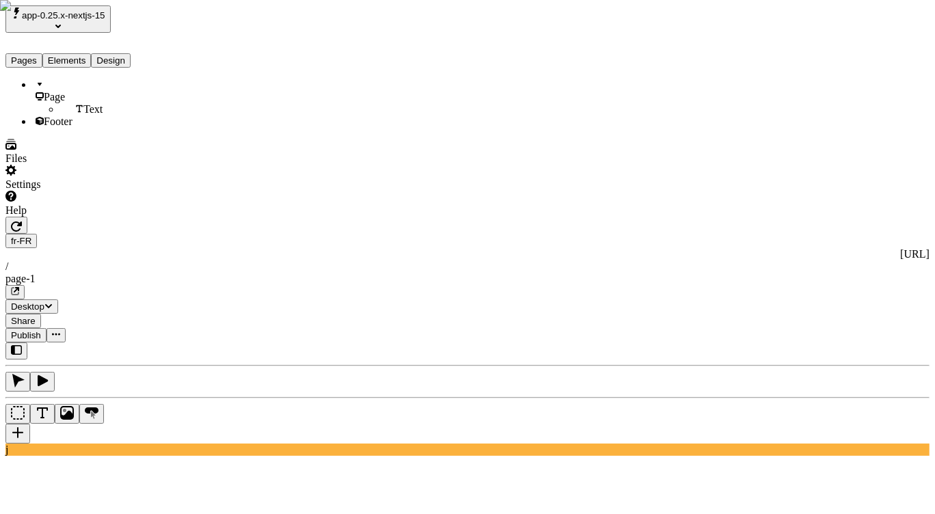
click at [124, 53] on button "Design" at bounding box center [111, 60] width 40 height 14
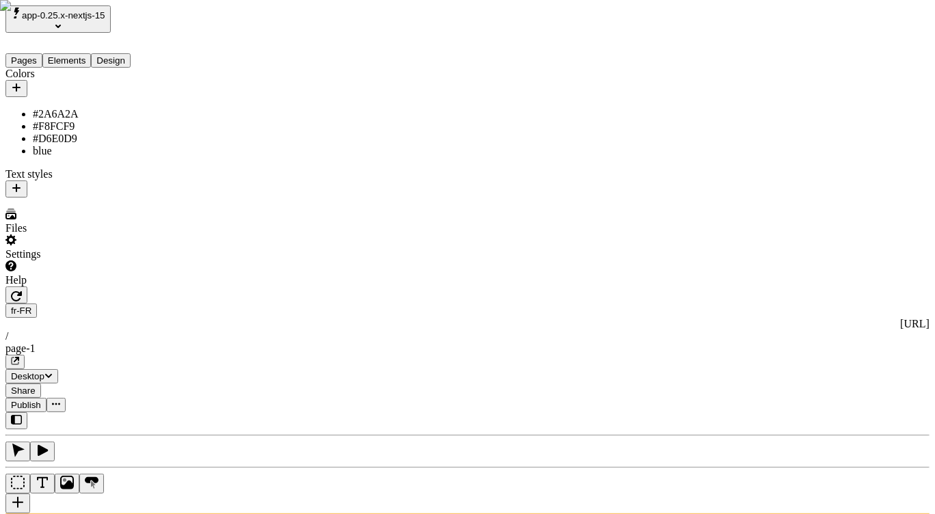
click at [22, 82] on icon "button" at bounding box center [16, 87] width 11 height 11
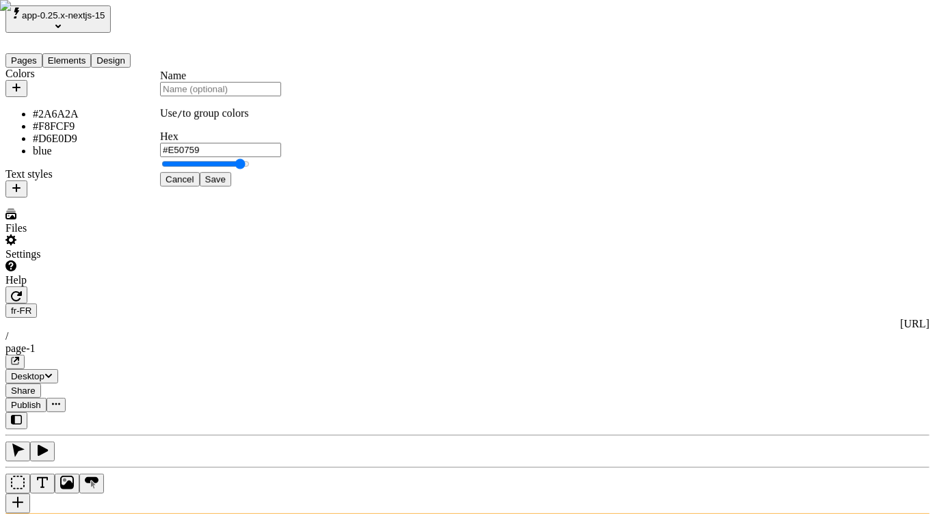
type input "#E6095A"
click at [226, 185] on span "Save" at bounding box center [215, 179] width 21 height 10
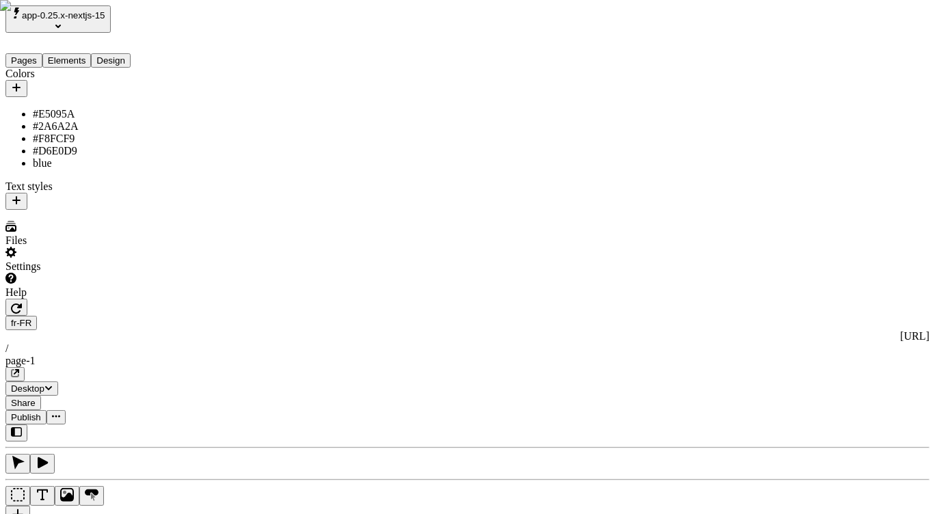
click at [758, 373] on div "#E5095A" at bounding box center [772, 367] width 121 height 12
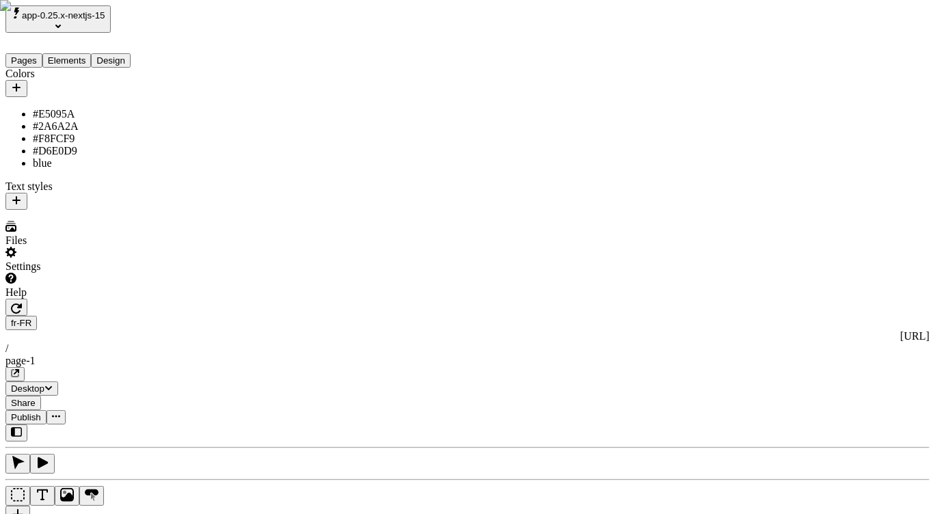
click at [834, 194] on div "Page 1" at bounding box center [853, 182] width 147 height 26
type input "Page 1"
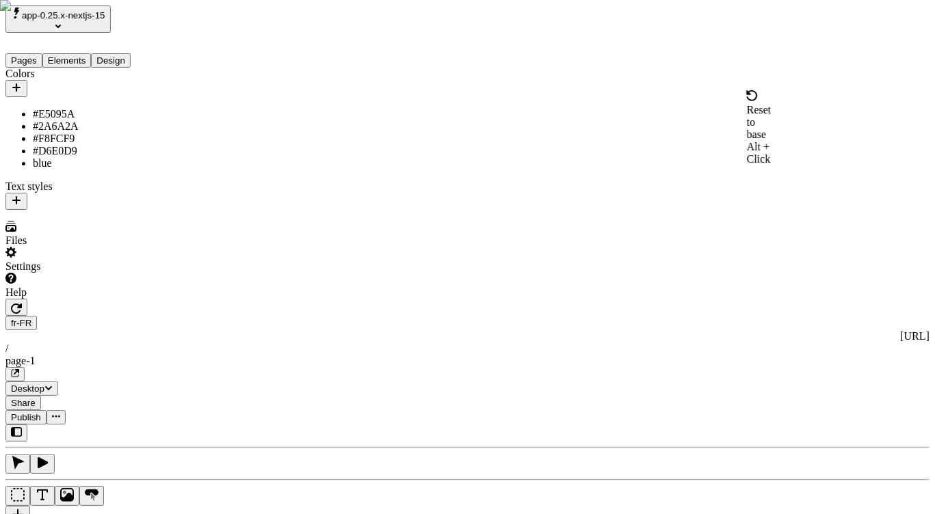
click at [747, 108] on div "Reset to base Alt + Click" at bounding box center [759, 127] width 25 height 75
